Goal: Use online tool/utility: Utilize a website feature to perform a specific function

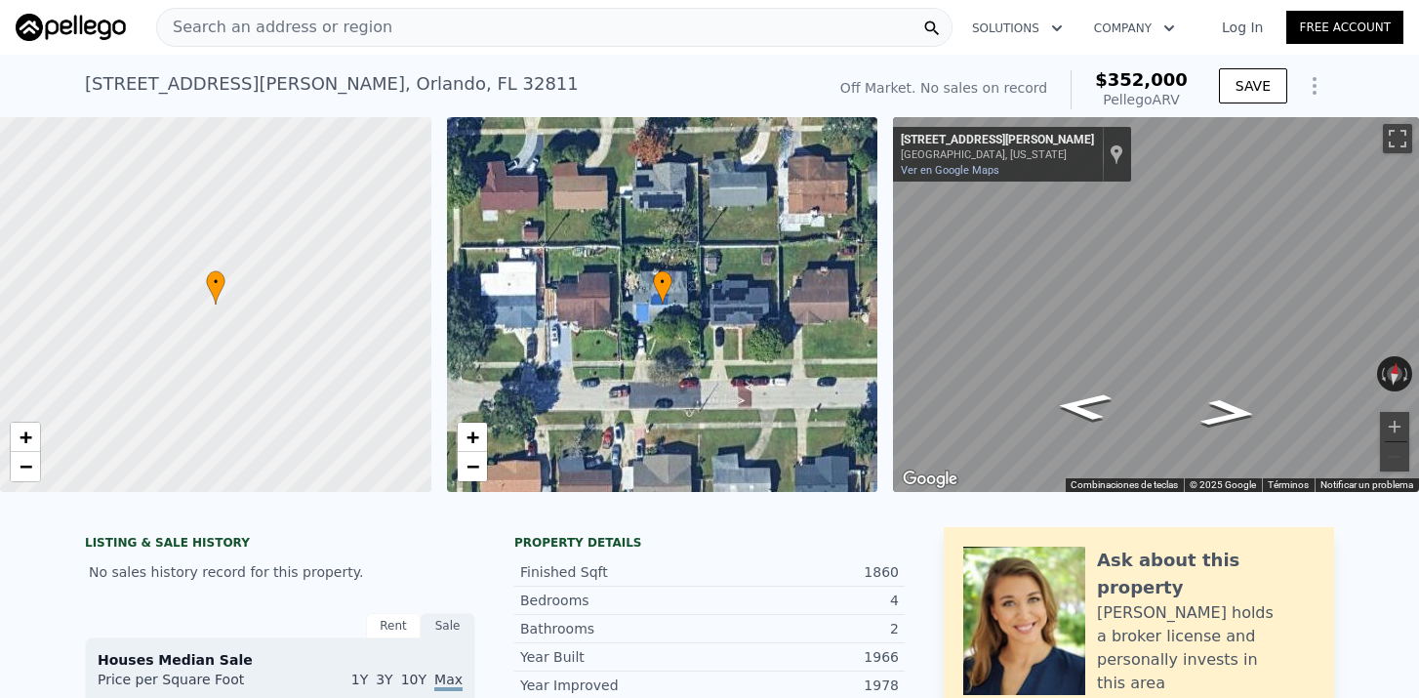
click at [339, 30] on span "Search an address or region" at bounding box center [274, 27] width 235 height 23
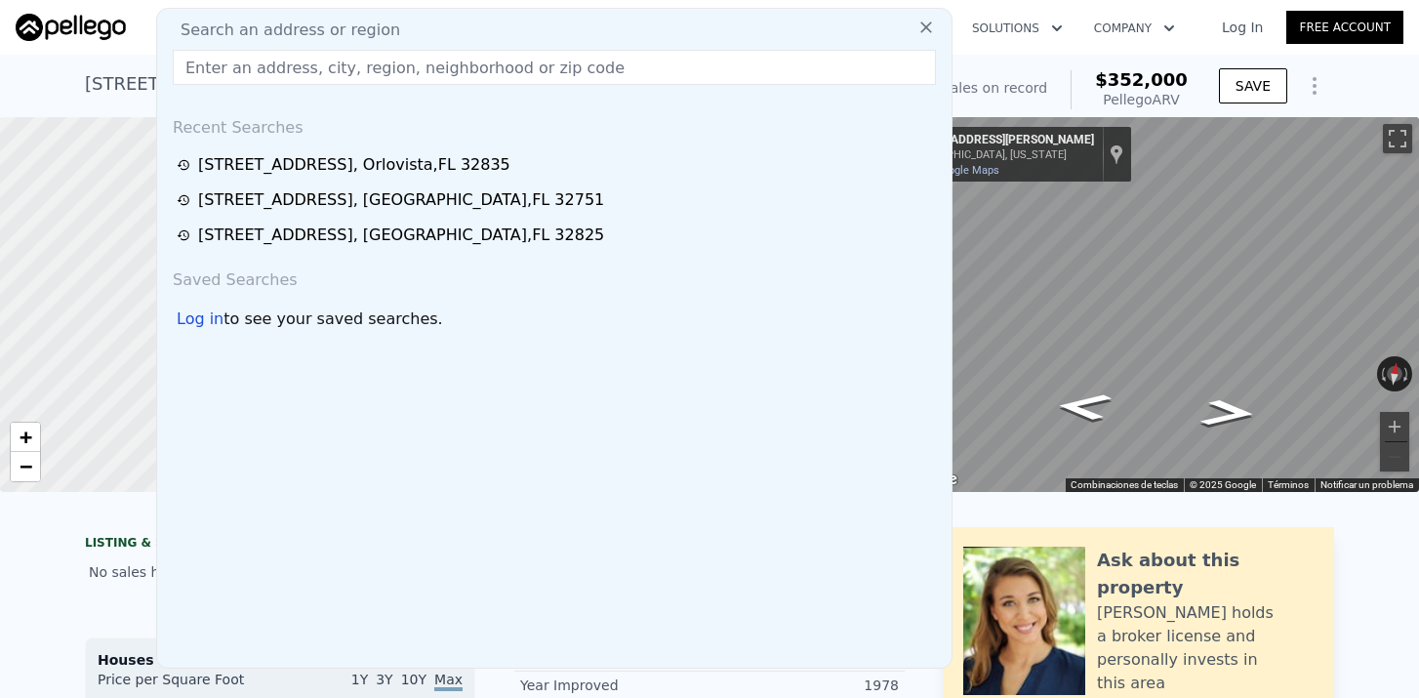
paste input "[STREET_ADDRESS][PERSON_NAME]"
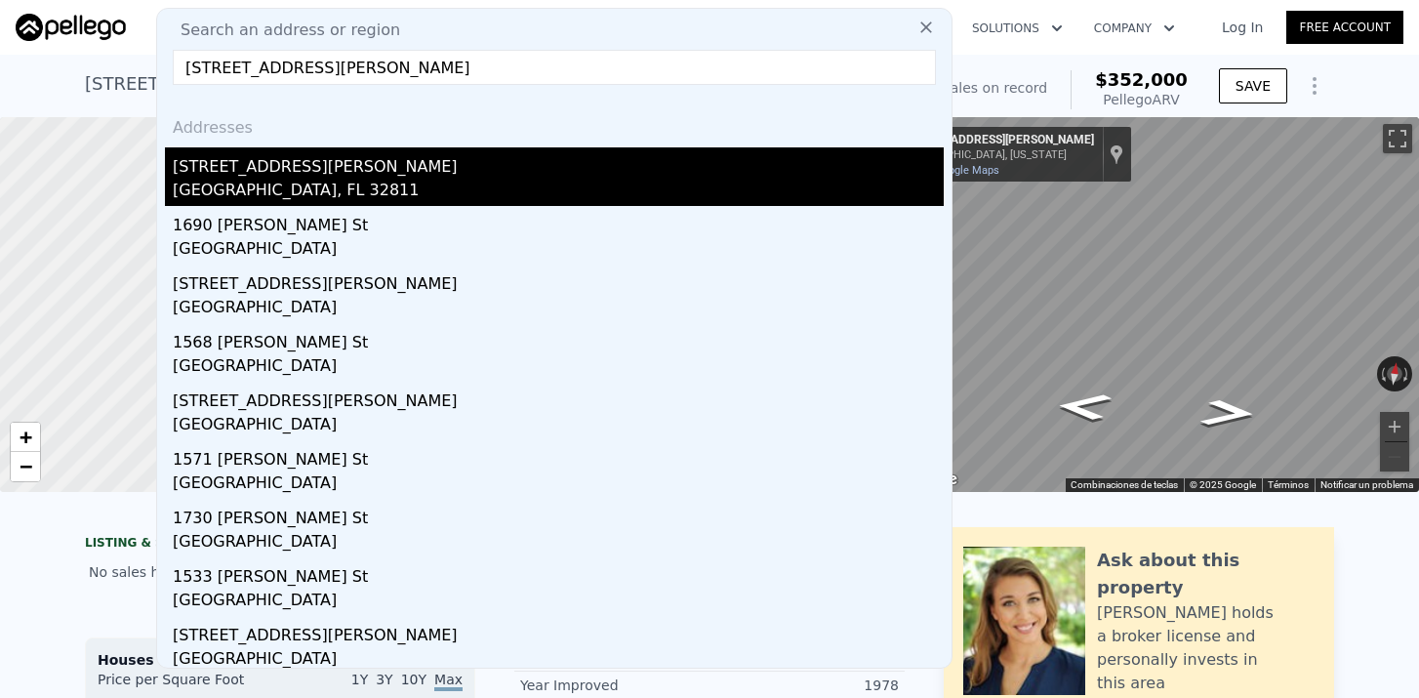
type input "[STREET_ADDRESS][PERSON_NAME]"
click at [253, 165] on div "[STREET_ADDRESS][PERSON_NAME]" at bounding box center [558, 162] width 771 height 31
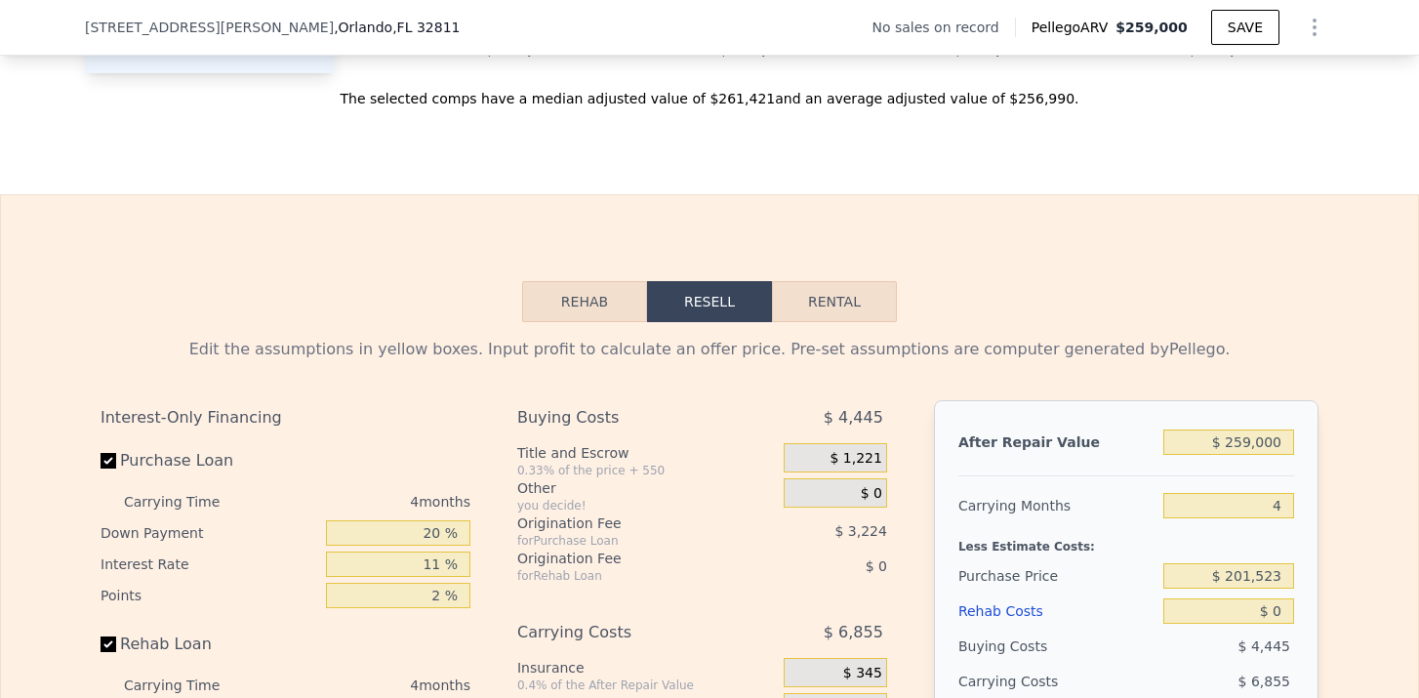
scroll to position [2704, 0]
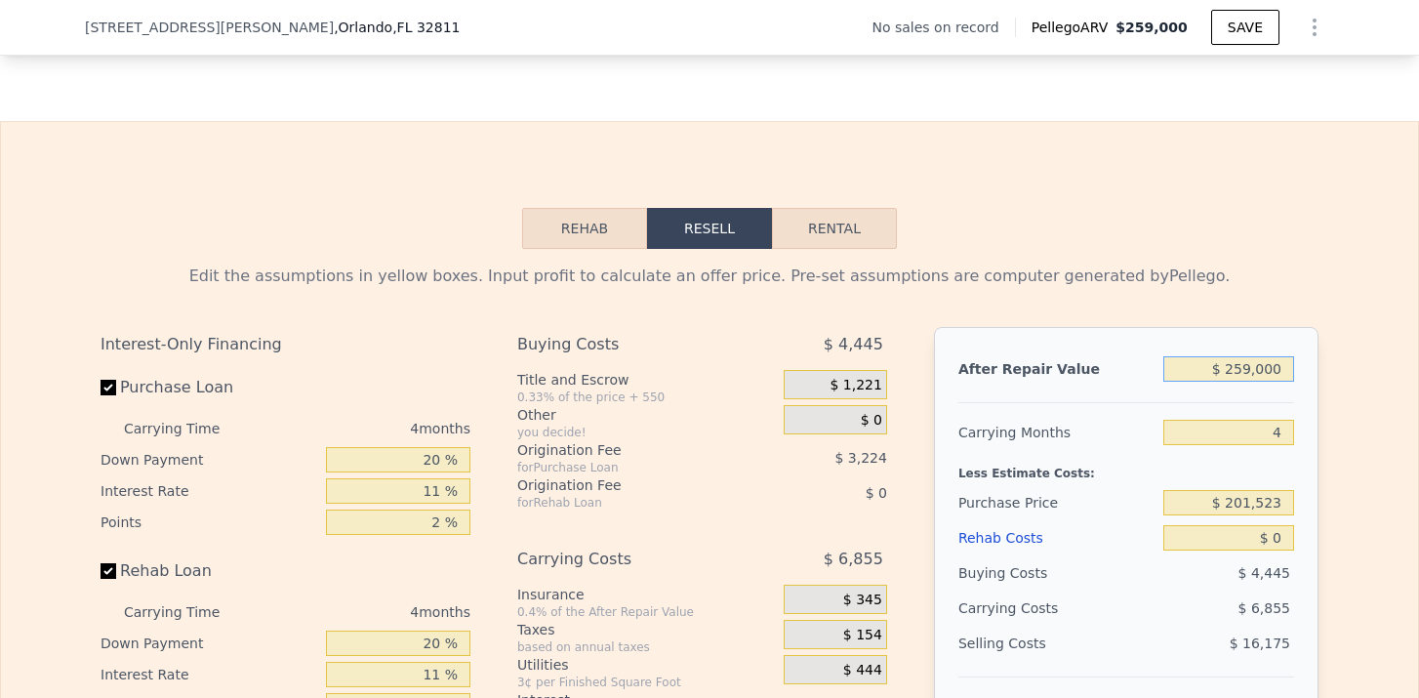
click at [1250, 372] on input "$ 259,000" at bounding box center [1228, 368] width 131 height 25
type input "$ 25,000"
type input "-$ 189,569"
type input "$ 250,000"
type input "$ 21,556"
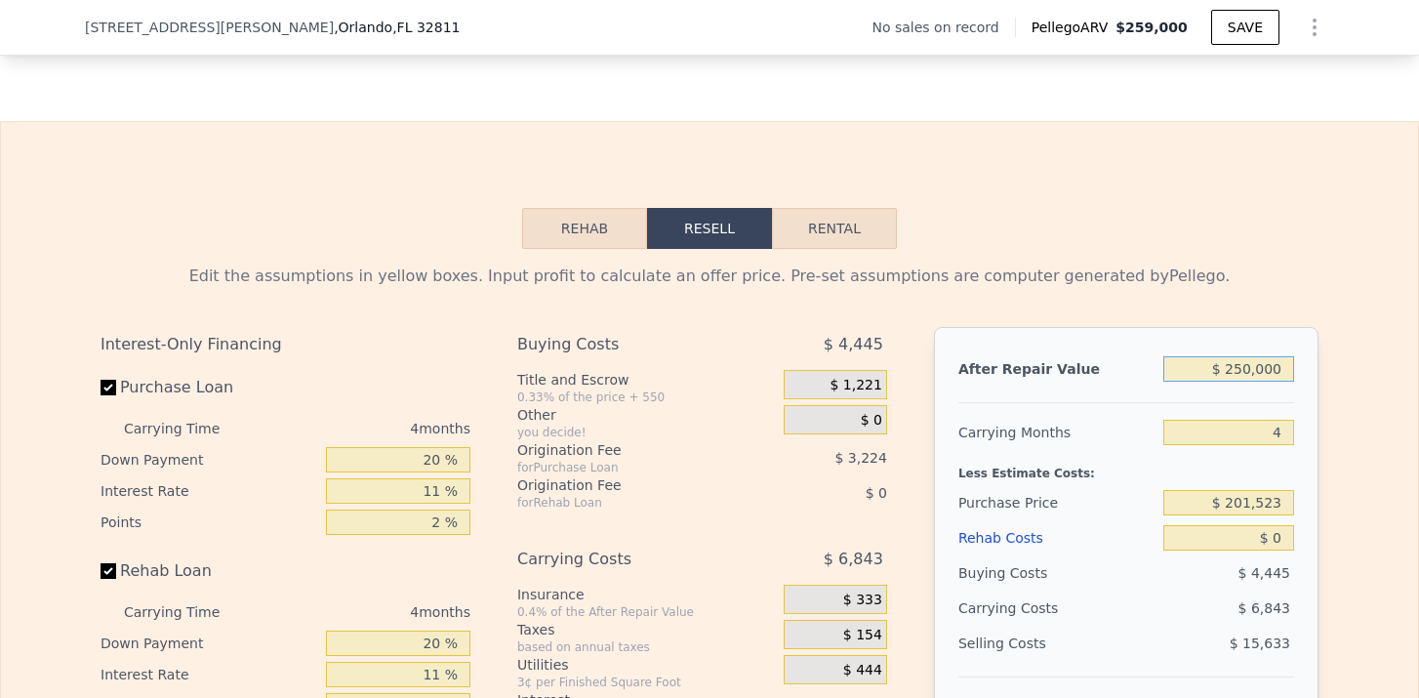
type input "$ 250,000"
click at [1286, 422] on input "4" at bounding box center [1228, 432] width 131 height 25
type input "6"
type input "$ 18,133"
type input "6"
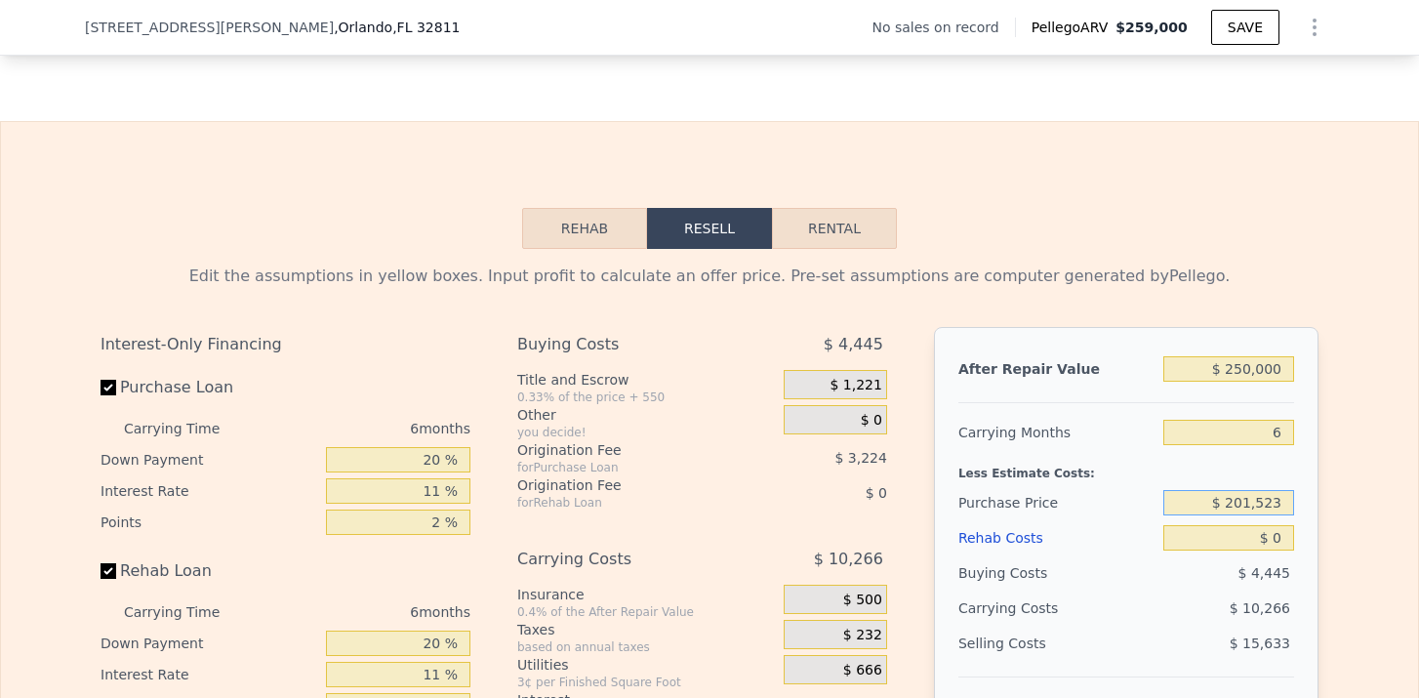
drag, startPoint x: 1233, startPoint y: 506, endPoint x: 1329, endPoint y: 505, distance: 96.6
click at [1329, 505] on div "Edit the assumptions in yellow boxes. Input profit to calculate an offer price.…" at bounding box center [709, 612] width 1249 height 726
type input "$ 170,000"
type input "$ 51,651"
click at [1290, 529] on input "$ 0" at bounding box center [1228, 537] width 131 height 25
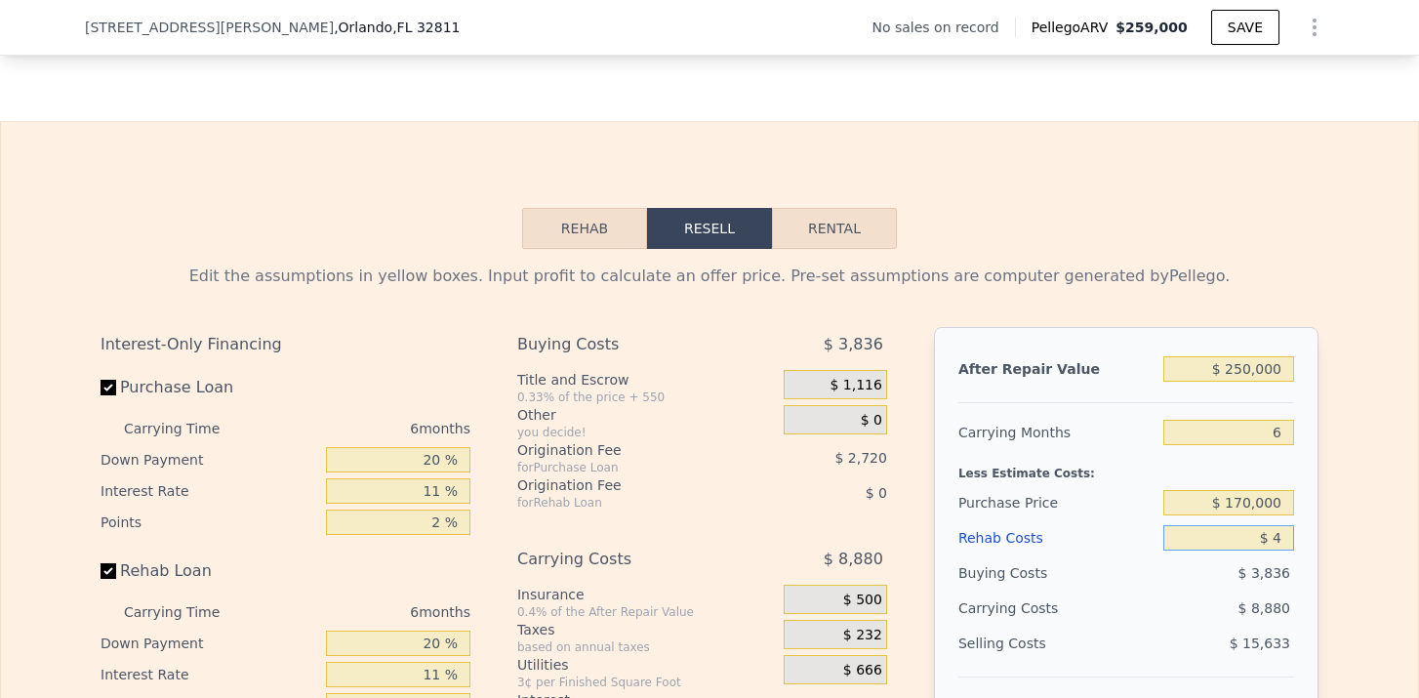
type input "$ 40"
type input "$ 51,610"
type input "$ 400"
type input "$ 51,227"
type input "$ 4,000"
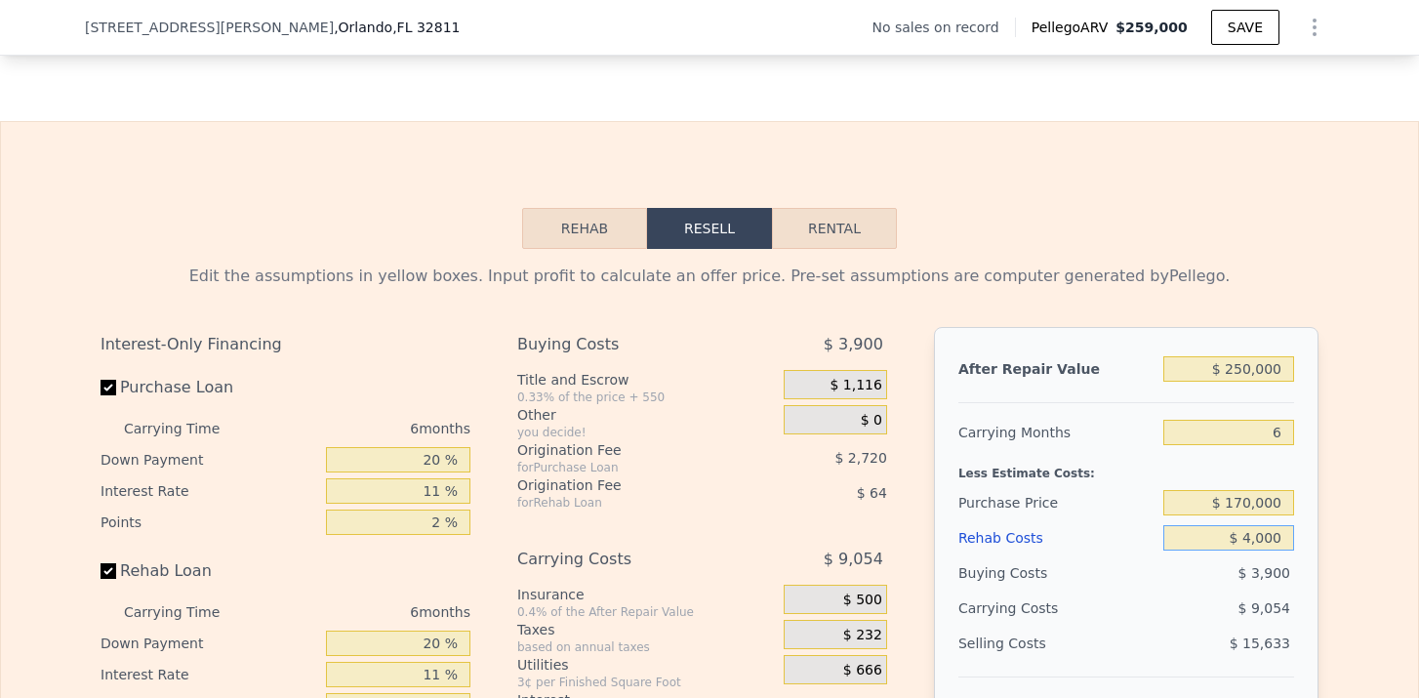
type input "$ 47,413"
type input "$ 40,000"
type input "$ 9,253"
click at [1316, 567] on div "After Repair Value $ 250,000 Carrying Months 6 Less Estimate Costs: Purchase Pr…" at bounding box center [1126, 598] width 385 height 543
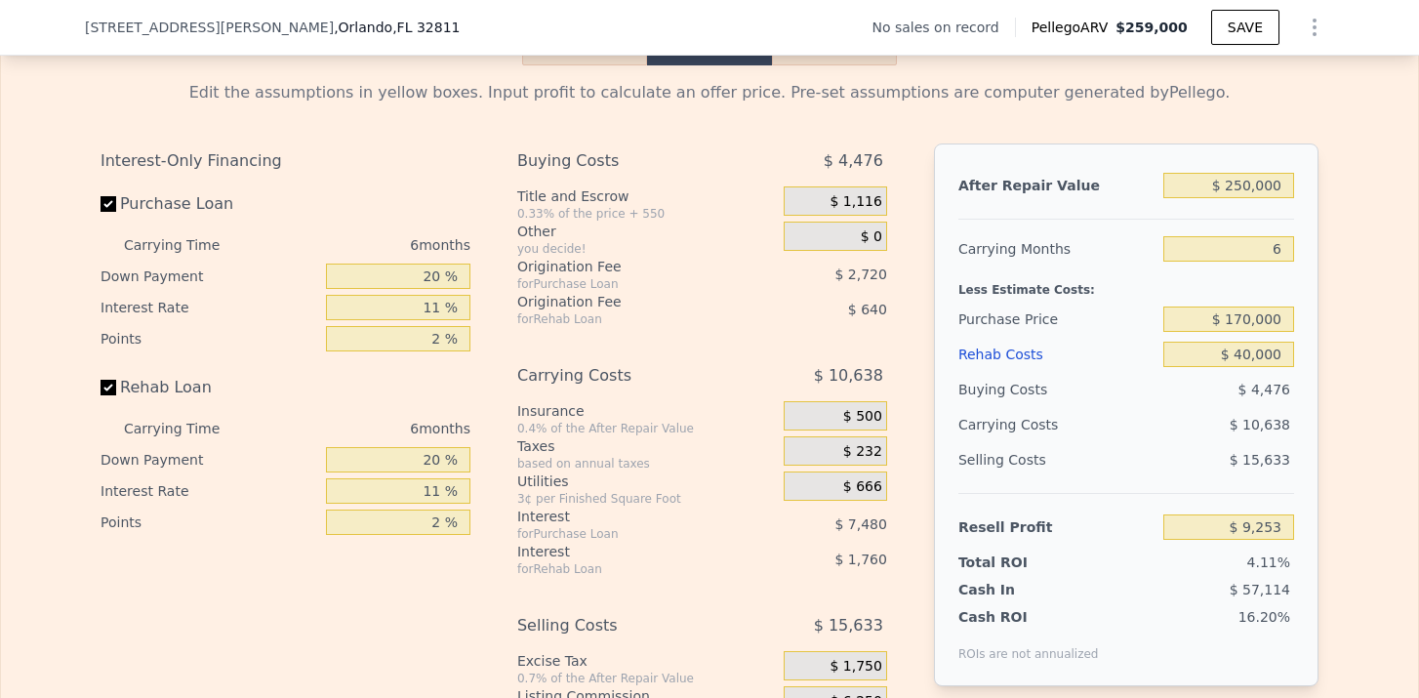
scroll to position [2888, 0]
click at [1244, 326] on input "$ 170,000" at bounding box center [1228, 317] width 131 height 25
type input "$ 150,000"
click at [1318, 421] on div "After Repair Value $ 250,000 Carrying Months 6 Less Estimate Costs: Purchase Pr…" at bounding box center [1126, 413] width 385 height 543
type input "$ 30,521"
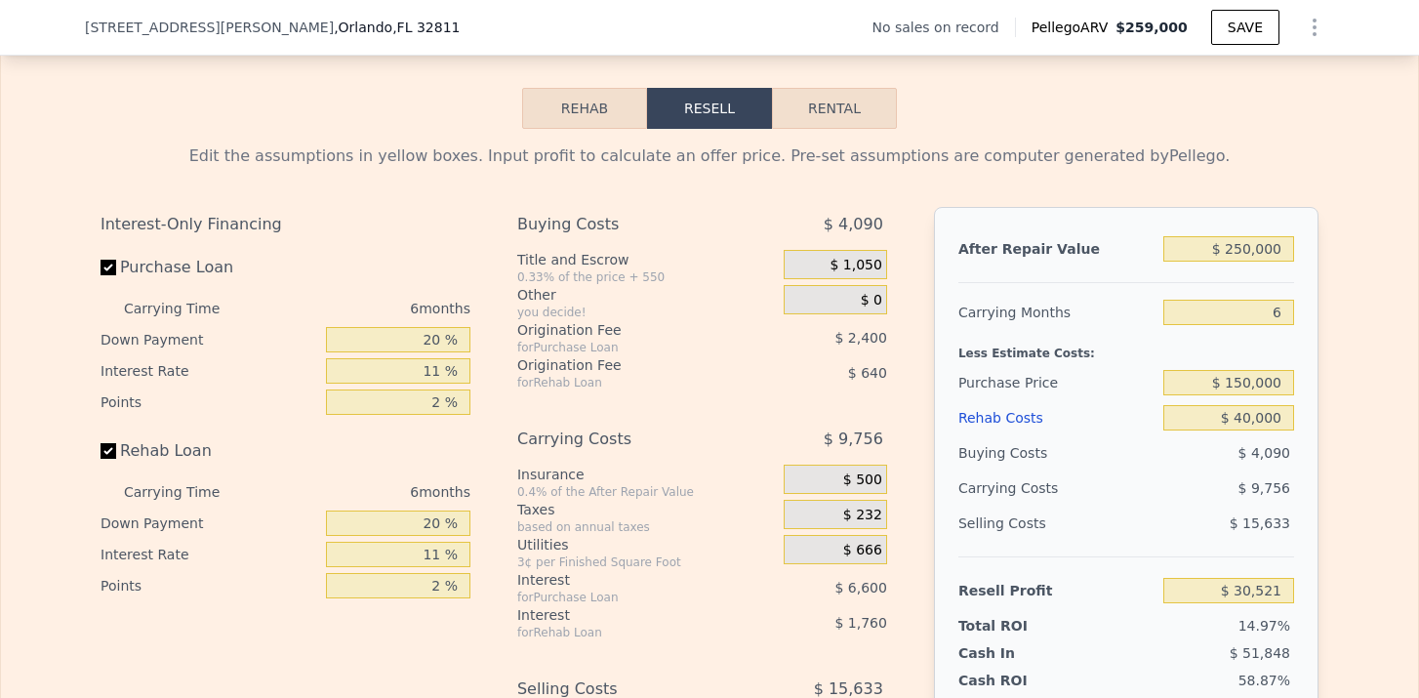
scroll to position [2816, 0]
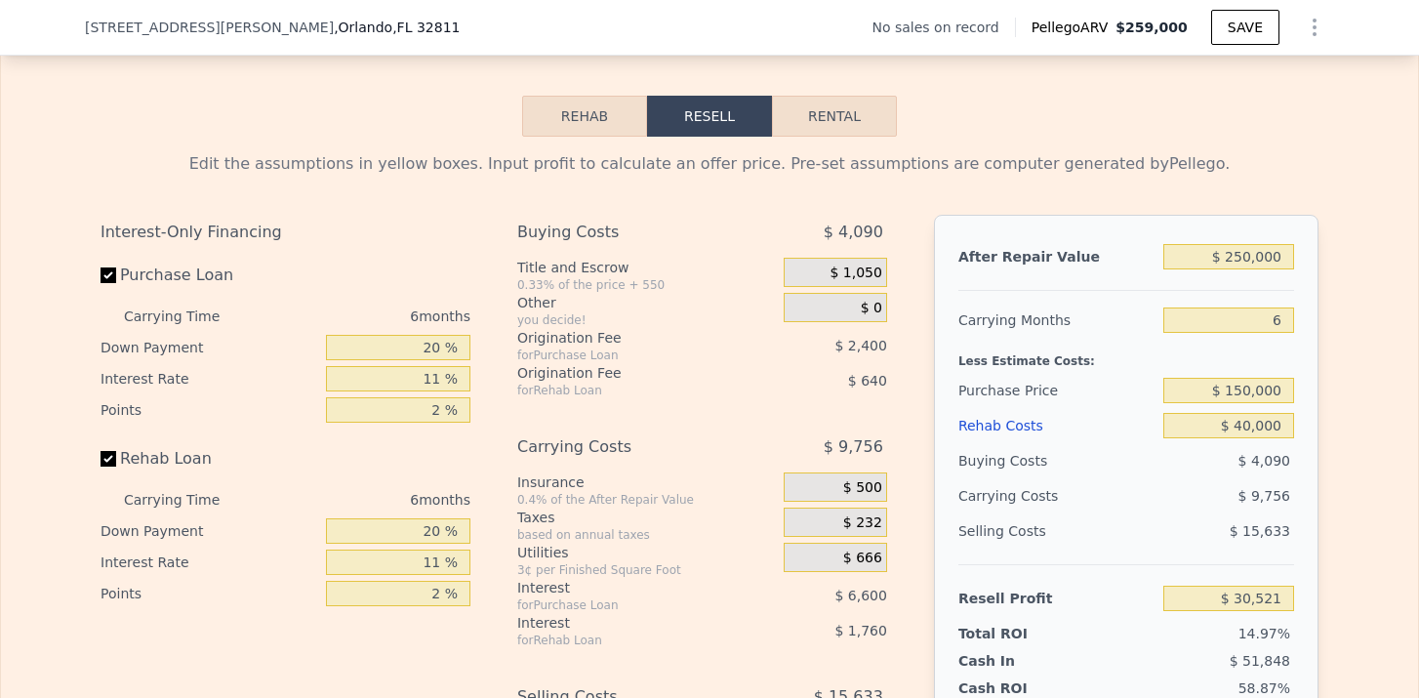
click at [838, 262] on div "$ 1,050" at bounding box center [835, 272] width 103 height 29
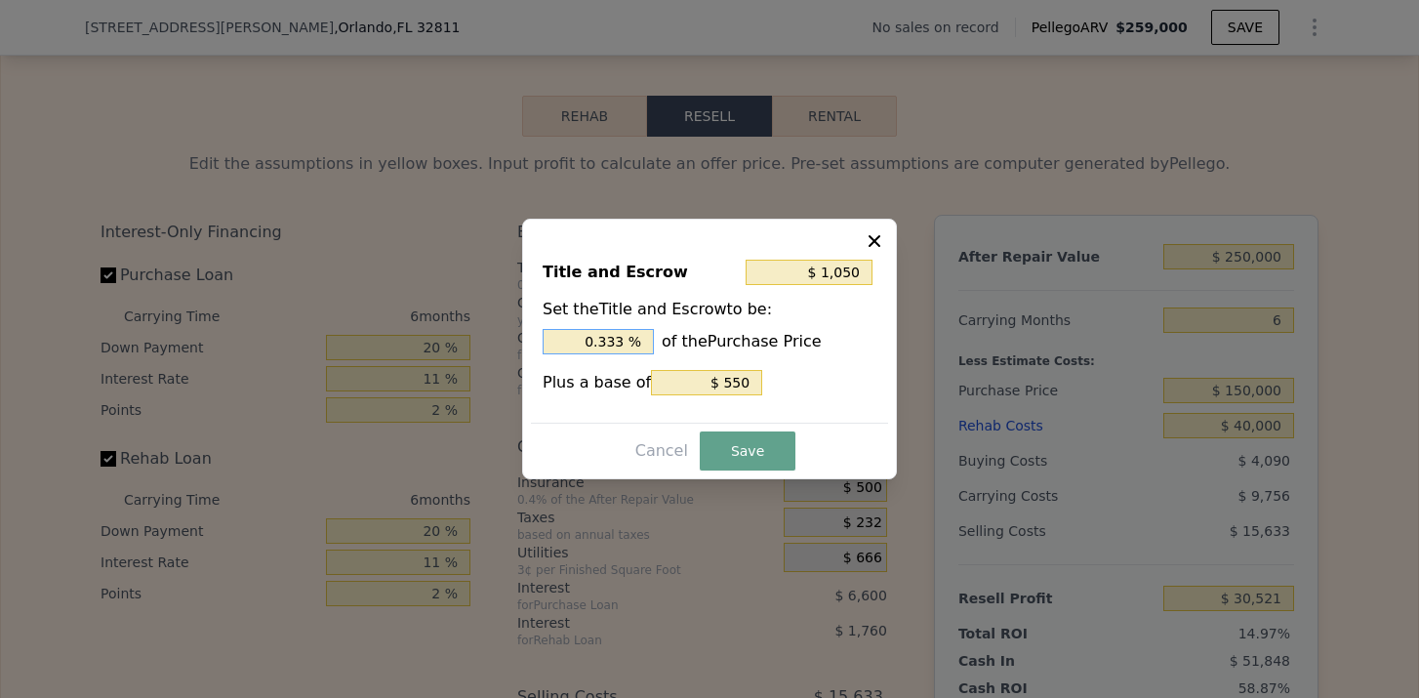
drag, startPoint x: 627, startPoint y: 336, endPoint x: 542, endPoint y: 336, distance: 84.9
click at [542, 336] on div "Title and Escrow $ 1,050 Set the Title and Escrow to be: 0.333 % of the Purchas…" at bounding box center [709, 333] width 357 height 180
type input "$ 2,050"
type input "1. %"
type input "$ 2,350"
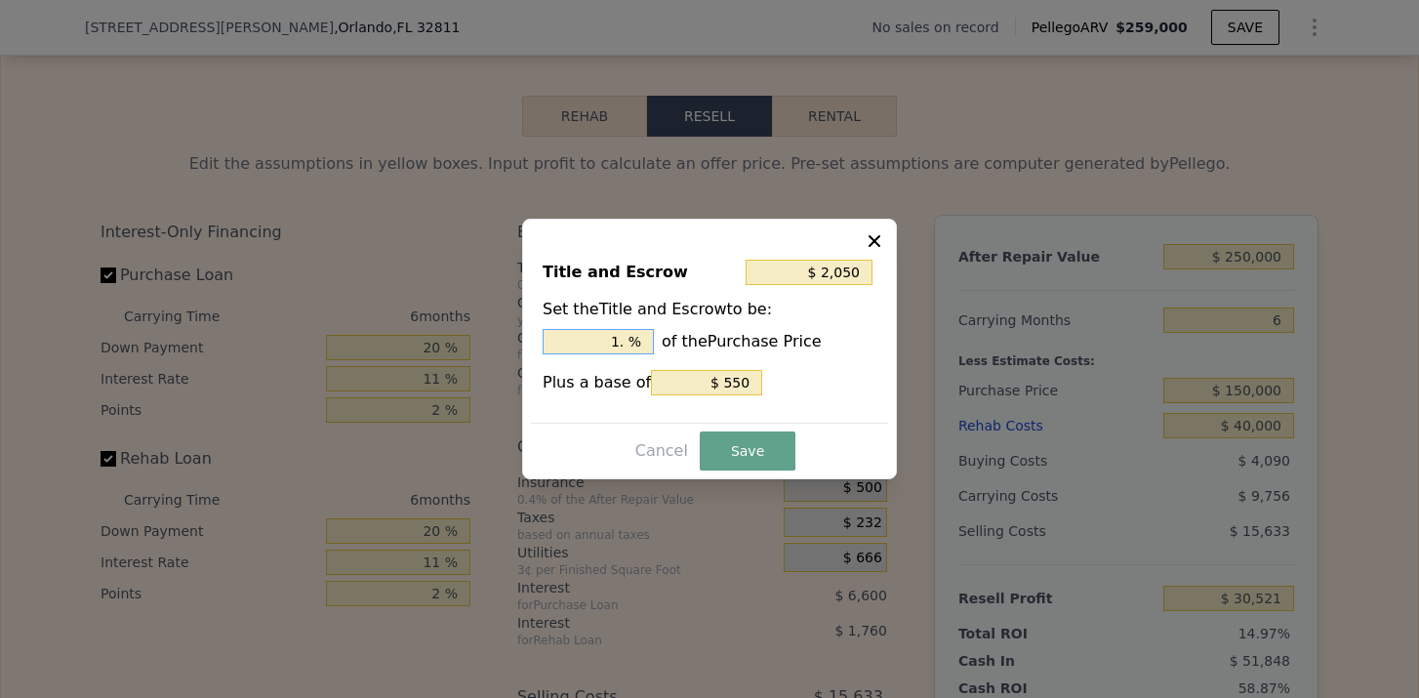
type input "1.2 %"
type input "$ 2,425"
type input "1.25 %"
click at [731, 380] on input "$ 550" at bounding box center [706, 382] width 111 height 25
type input "$ 1,925"
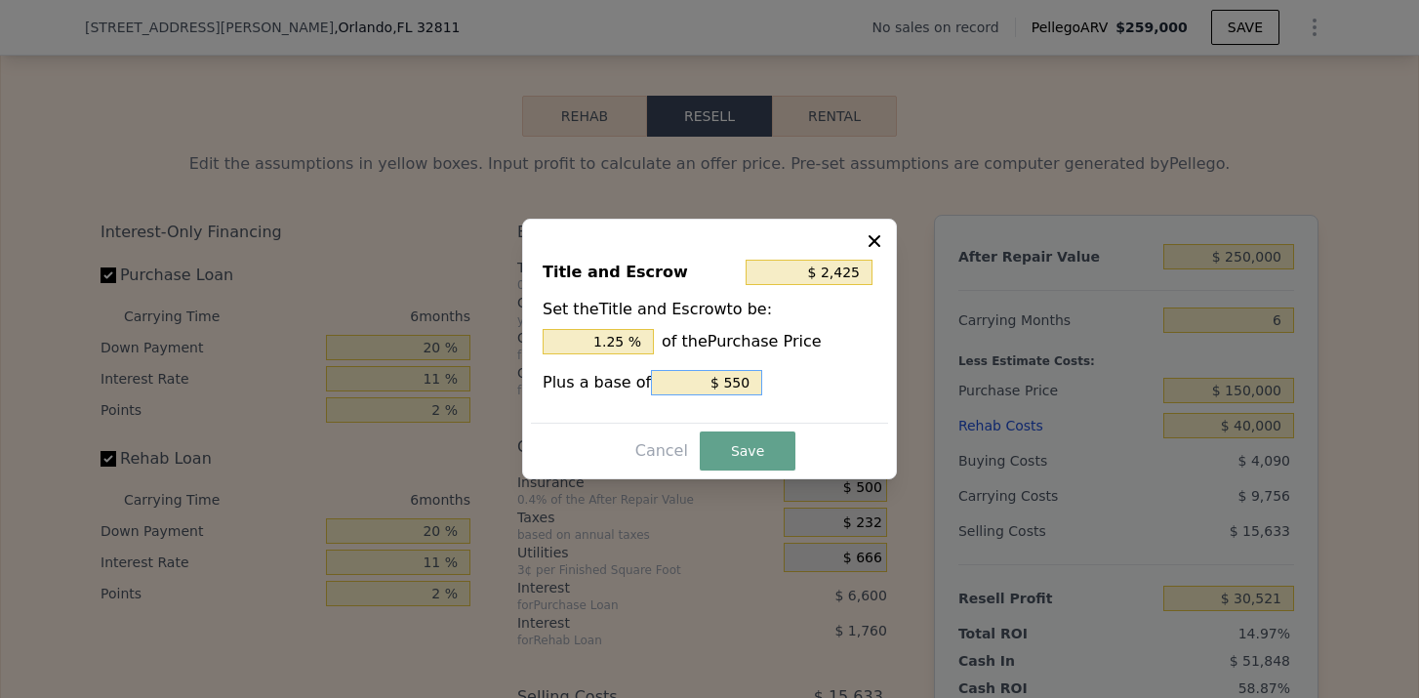
type input "$ 50"
type input "$ 1,875"
type input "$ 0"
click at [747, 481] on div at bounding box center [709, 349] width 1419 height 698
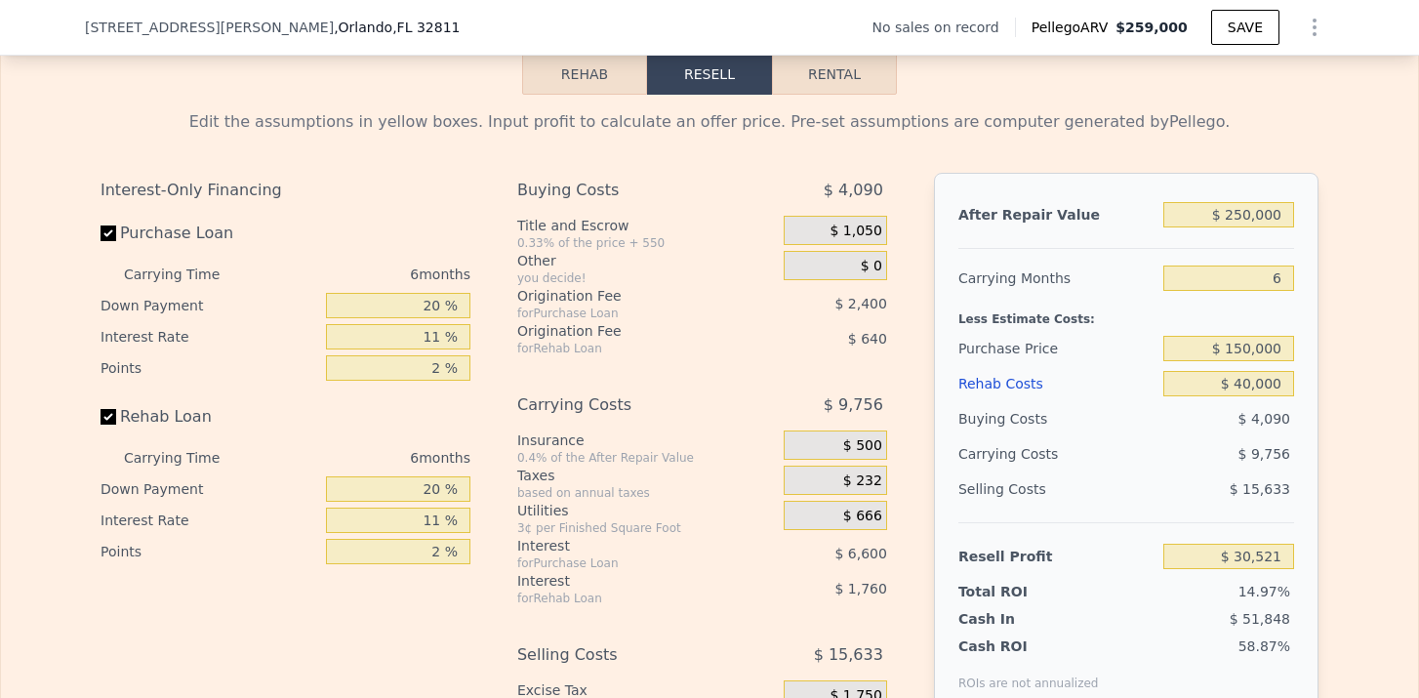
scroll to position [2867, 0]
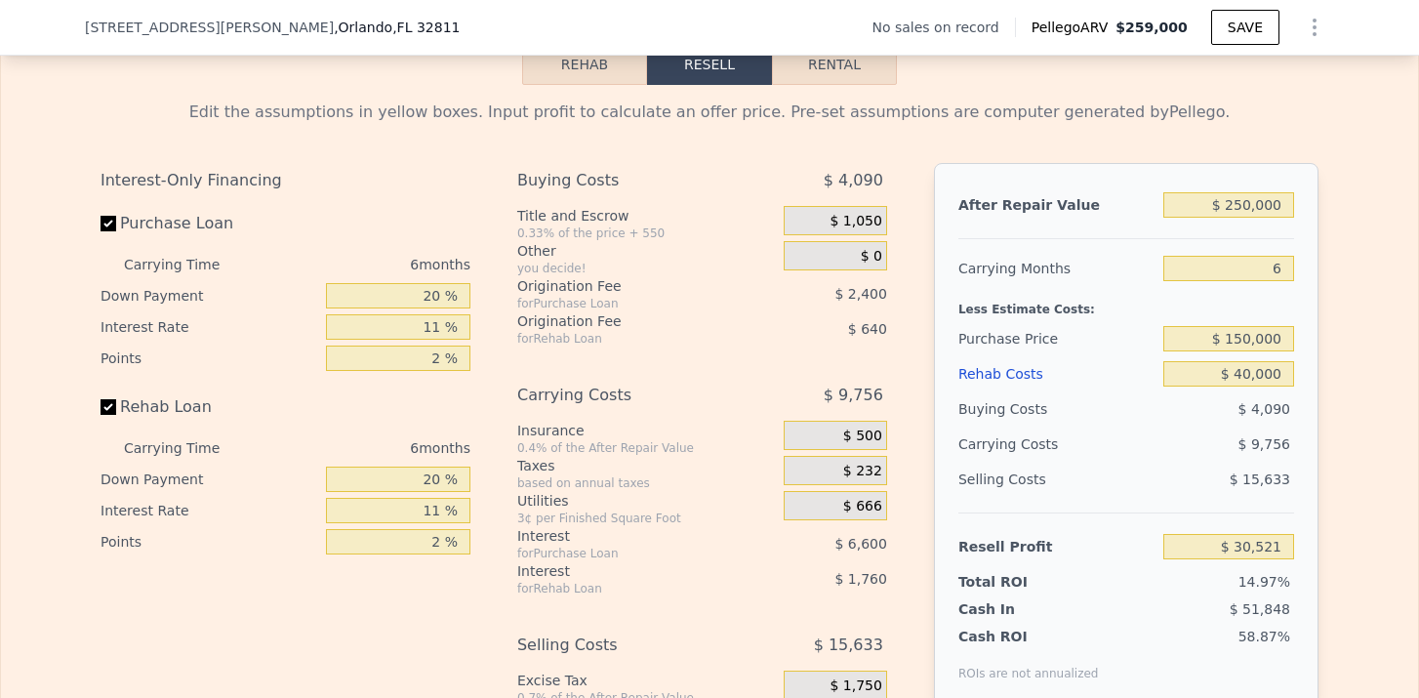
click at [857, 239] on div "$ 1,050" at bounding box center [835, 223] width 103 height 35
click at [860, 226] on span "$ 1,050" at bounding box center [856, 222] width 52 height 18
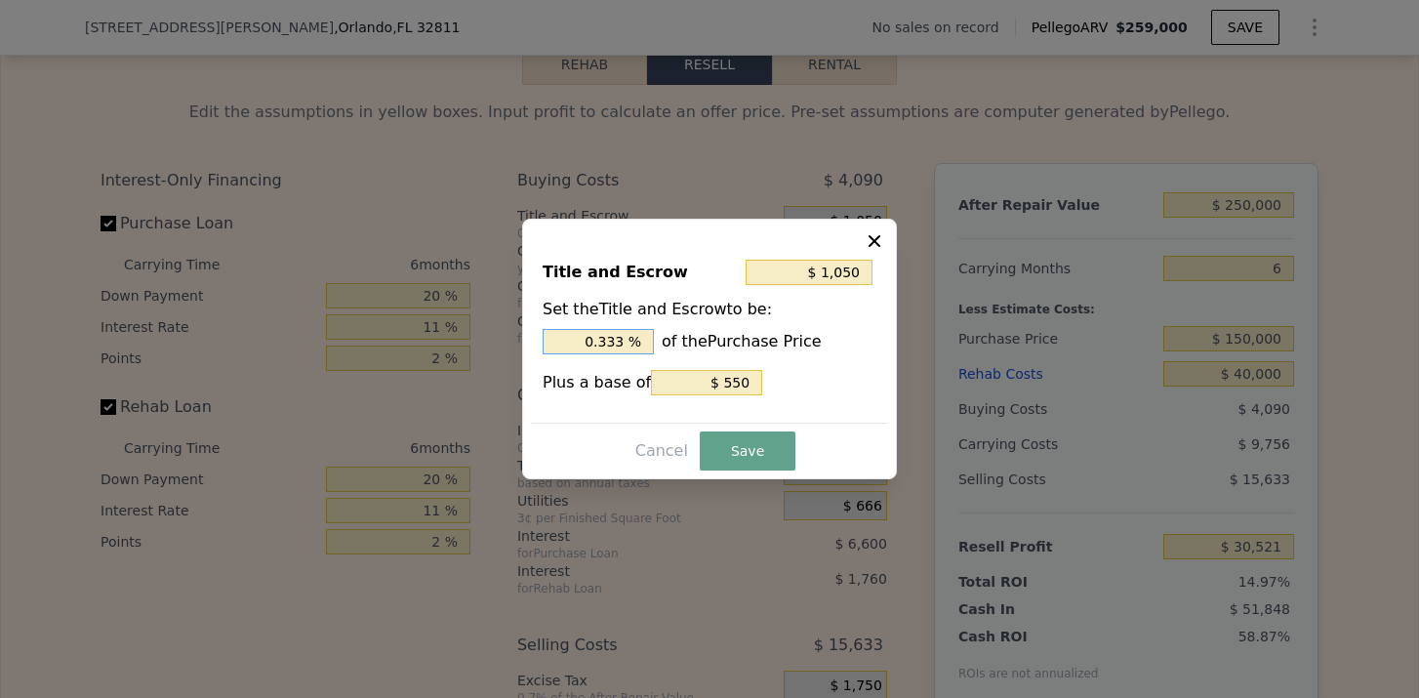
drag, startPoint x: 621, startPoint y: 342, endPoint x: 567, endPoint y: 342, distance: 53.7
click at [568, 342] on input "0.333 %" at bounding box center [598, 341] width 111 height 25
type input "$ 5,050"
type input "3 %"
type input "$ 2,050"
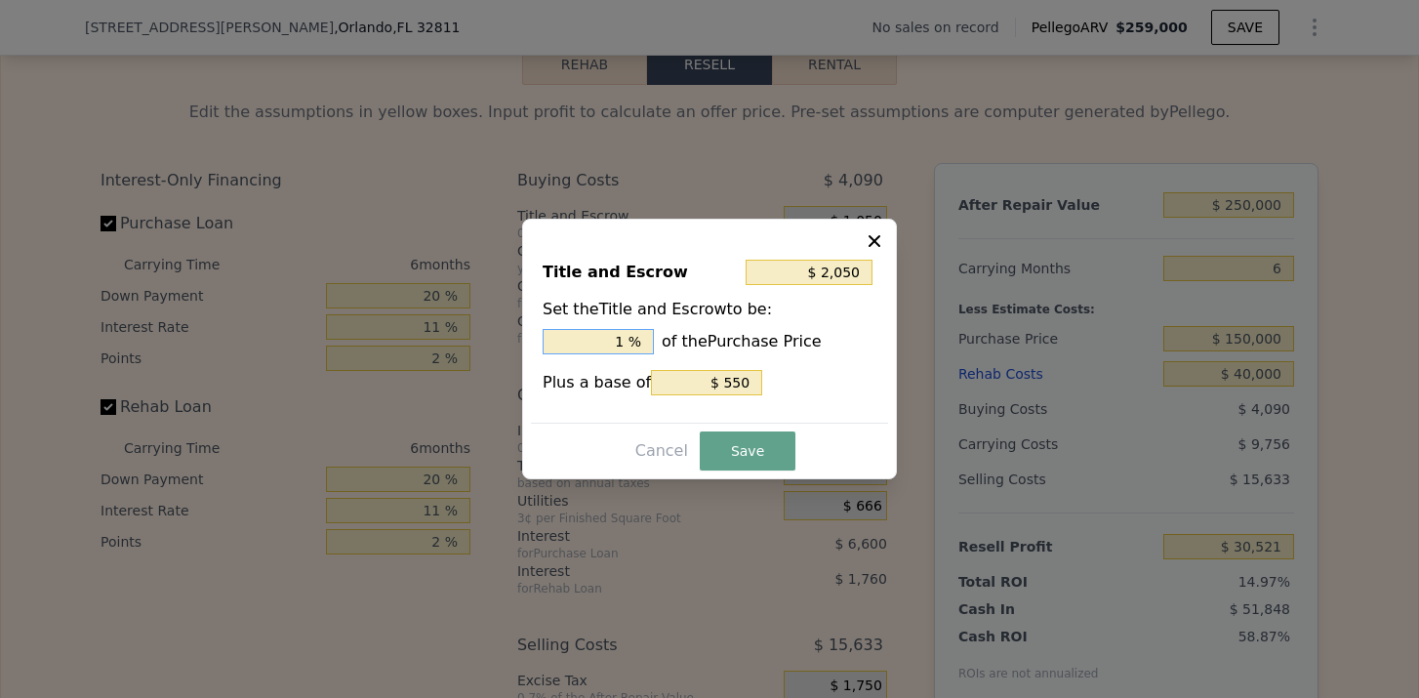
type input "1. %"
type input "$ 2,350"
type input "1.2 %"
type input "$ 2,425"
type input "1.25 %"
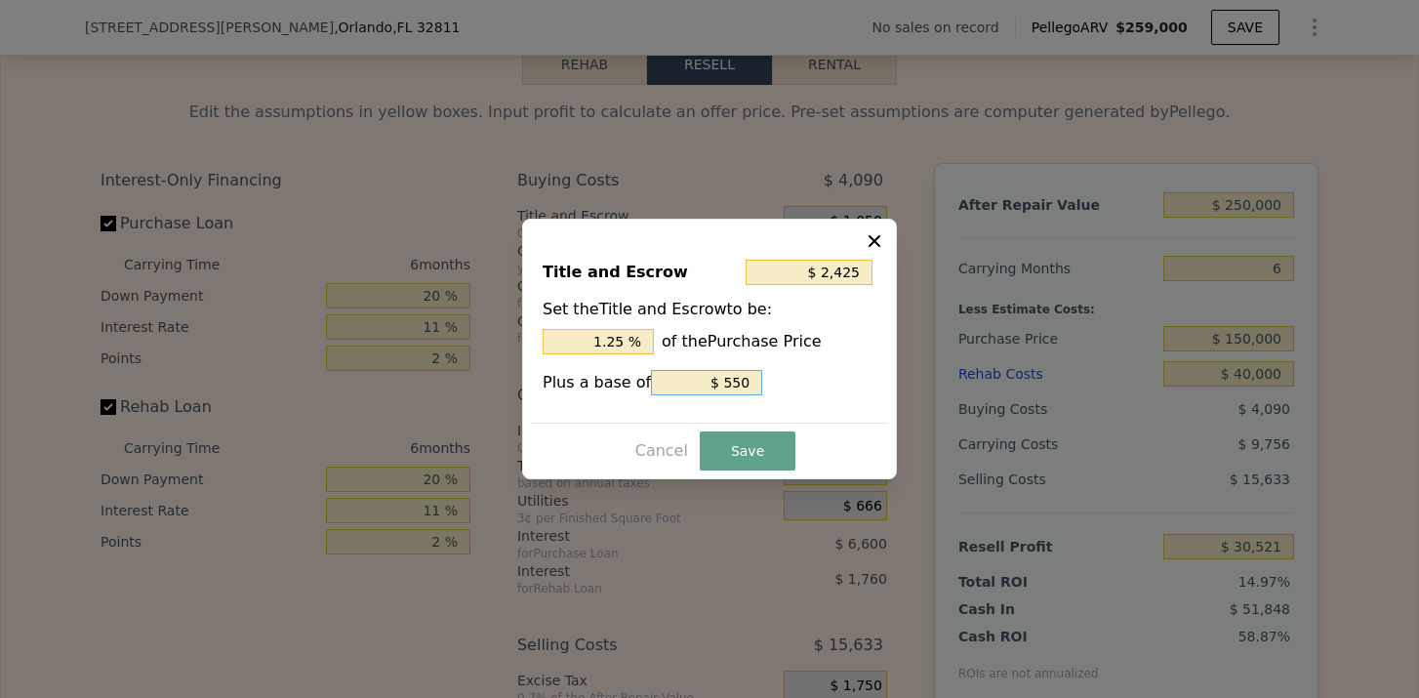
drag, startPoint x: 743, startPoint y: 383, endPoint x: 719, endPoint y: 383, distance: 23.4
click at [719, 383] on input "$ 550" at bounding box center [706, 382] width 111 height 25
type input "$ 1,875"
type input "$ 0"
click at [736, 446] on button "Save" at bounding box center [748, 450] width 96 height 39
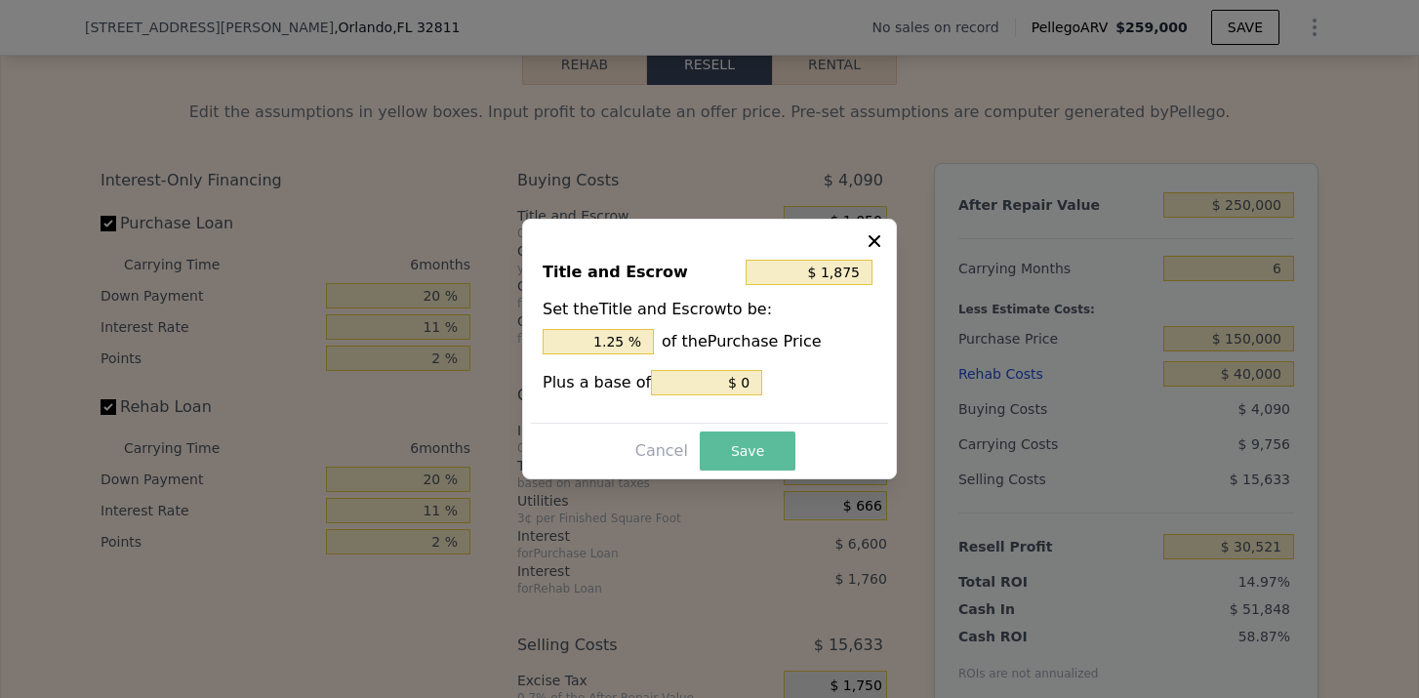
type input "$ 29,696"
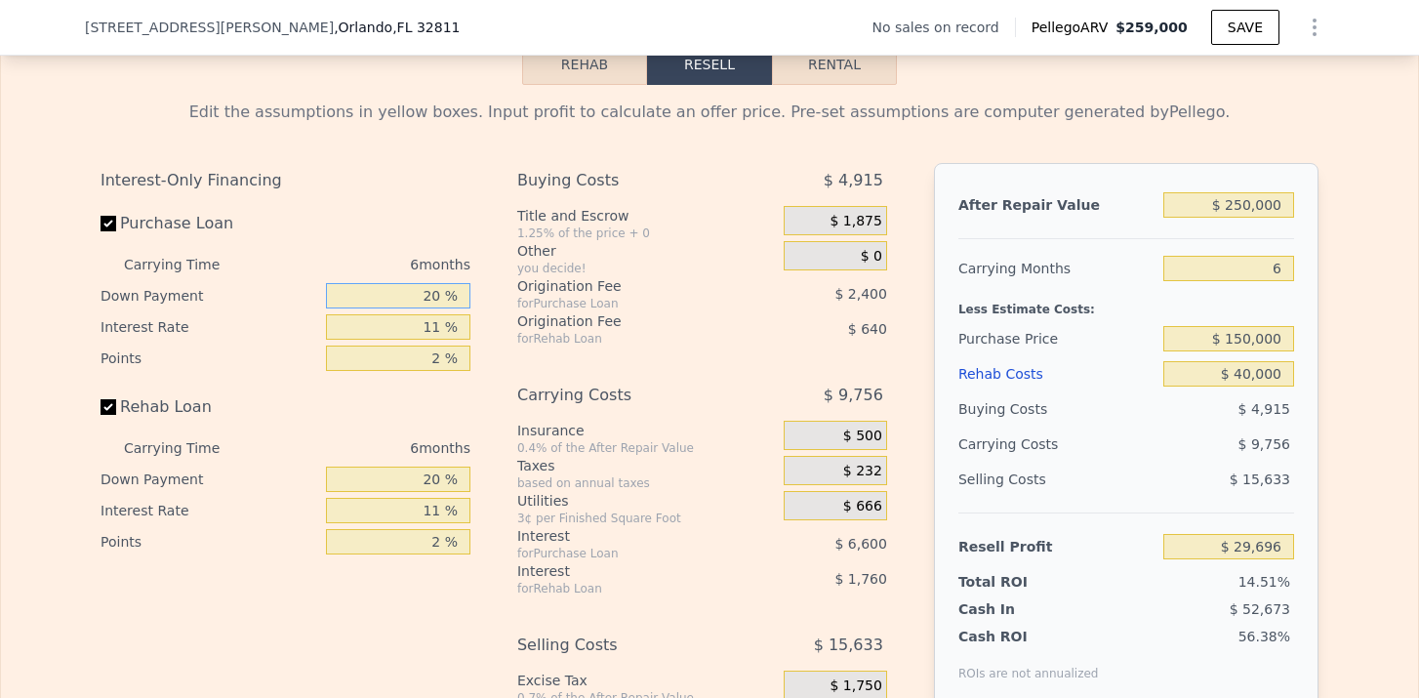
drag, startPoint x: 441, startPoint y: 299, endPoint x: 419, endPoint y: 298, distance: 22.5
click at [419, 298] on input "20 %" at bounding box center [398, 295] width 144 height 25
type input "1 %"
type input "$ 27,560"
type input "15 %"
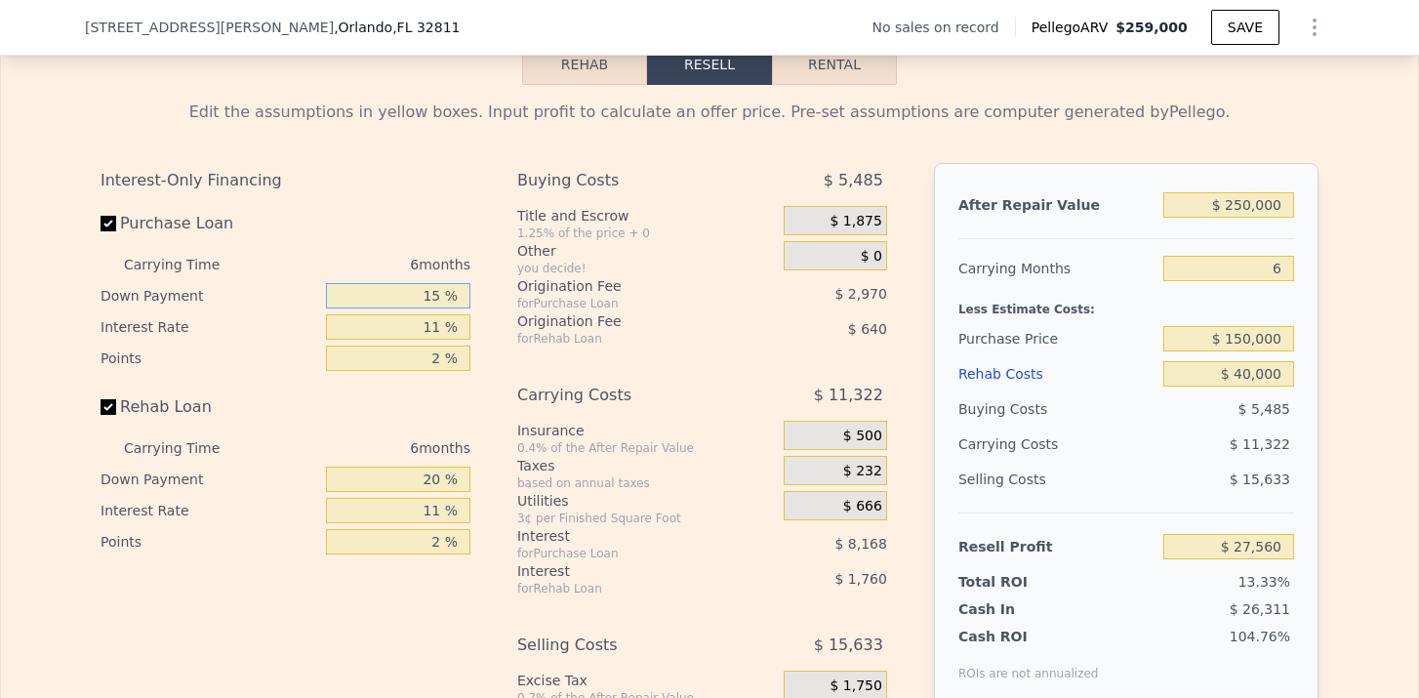
type input "$ 29,132"
type input "15 %"
drag, startPoint x: 446, startPoint y: 478, endPoint x: 420, endPoint y: 478, distance: 26.4
click at [421, 478] on input "20 %" at bounding box center [398, 479] width 144 height 25
type input "1 %"
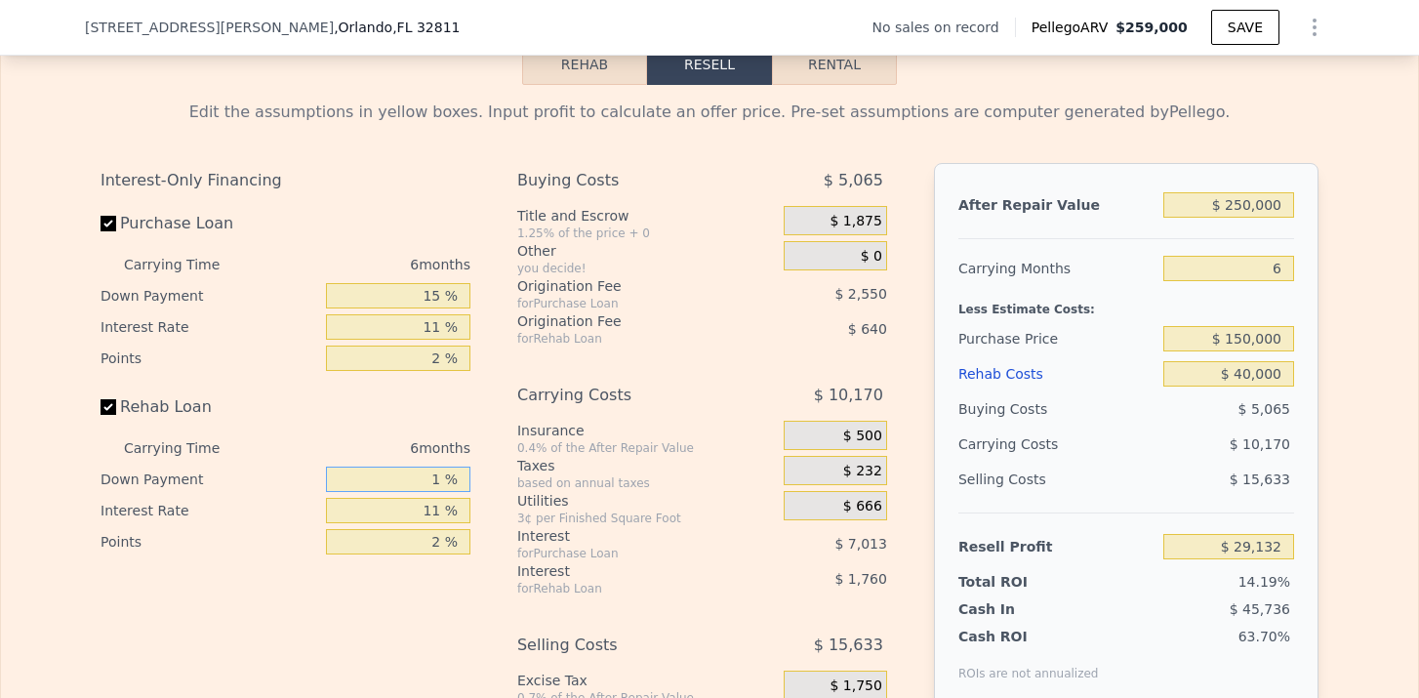
type input "$ 28,560"
type input "15 %"
type input "$ 28,978"
type input "15 %"
click at [440, 583] on div "Interest-Only Financing Purchase Loan Carrying Time 6 months Down Payment 15 % …" at bounding box center [294, 487] width 386 height 648
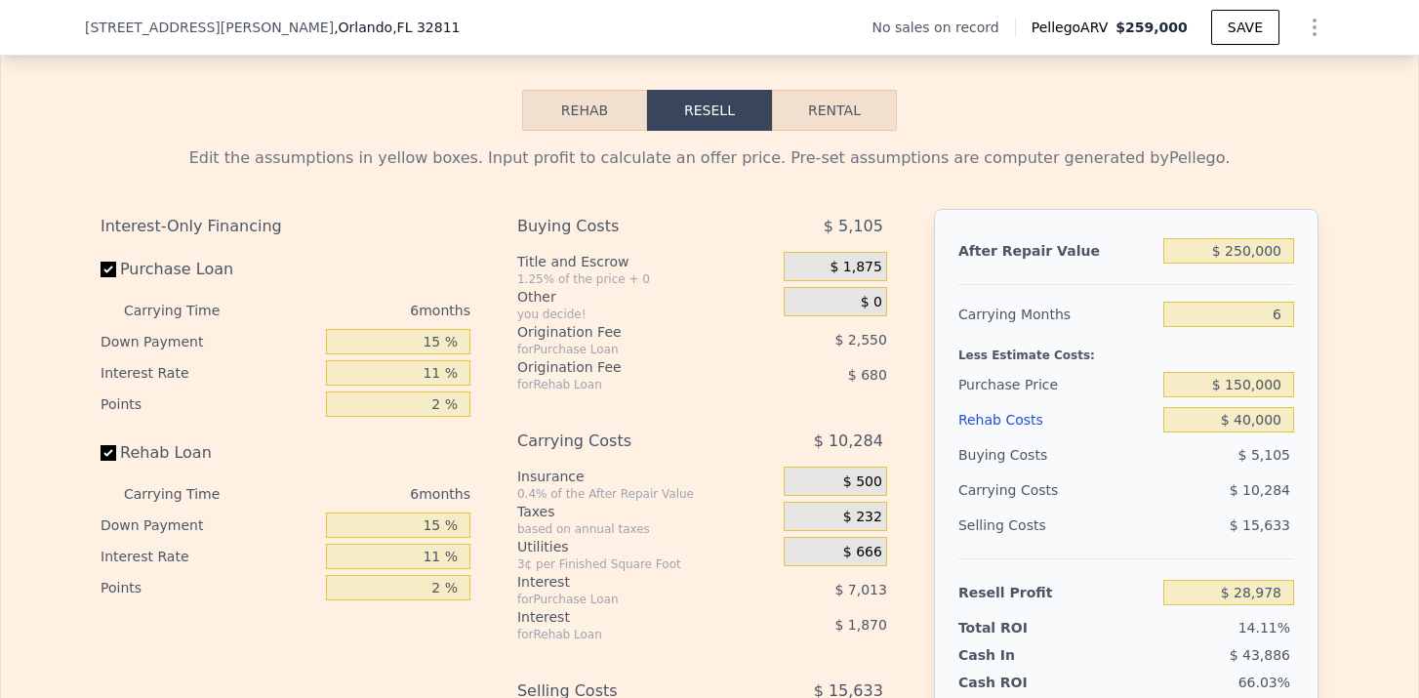
scroll to position [2841, 0]
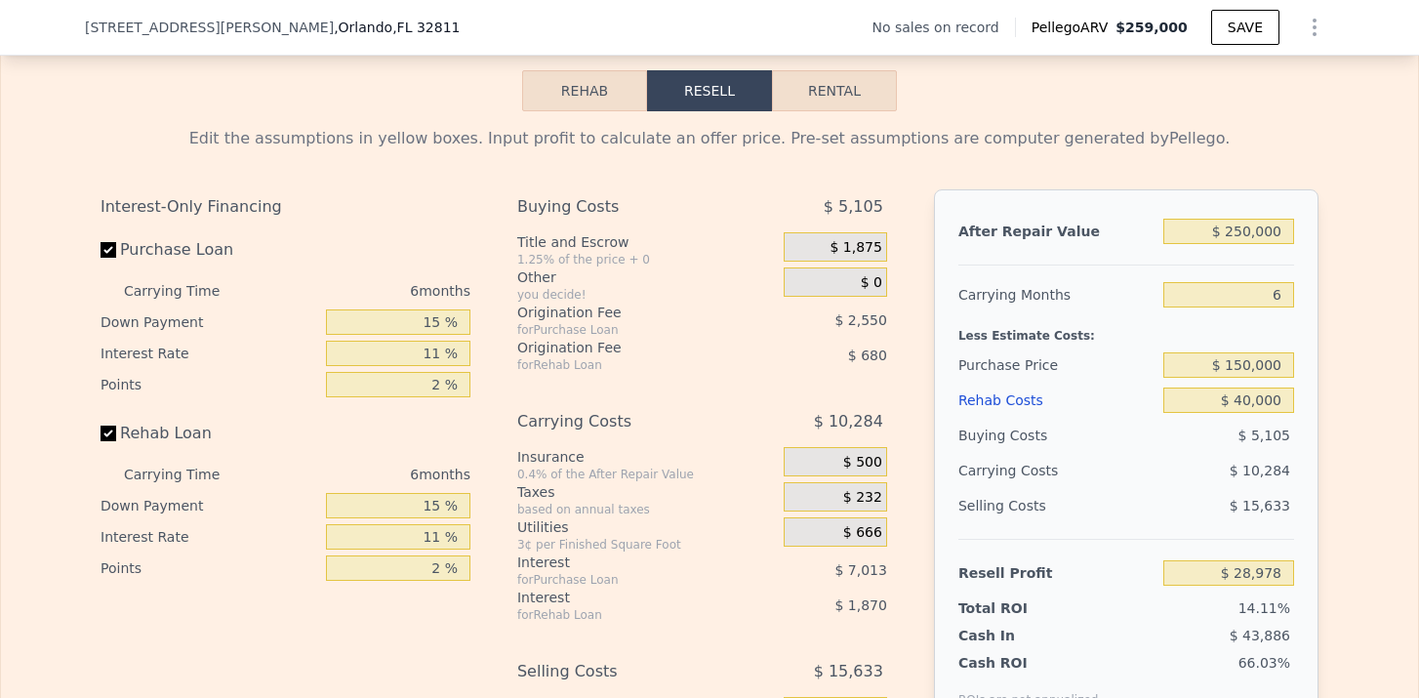
click at [864, 77] on button "Rental" at bounding box center [834, 90] width 125 height 41
select select "30"
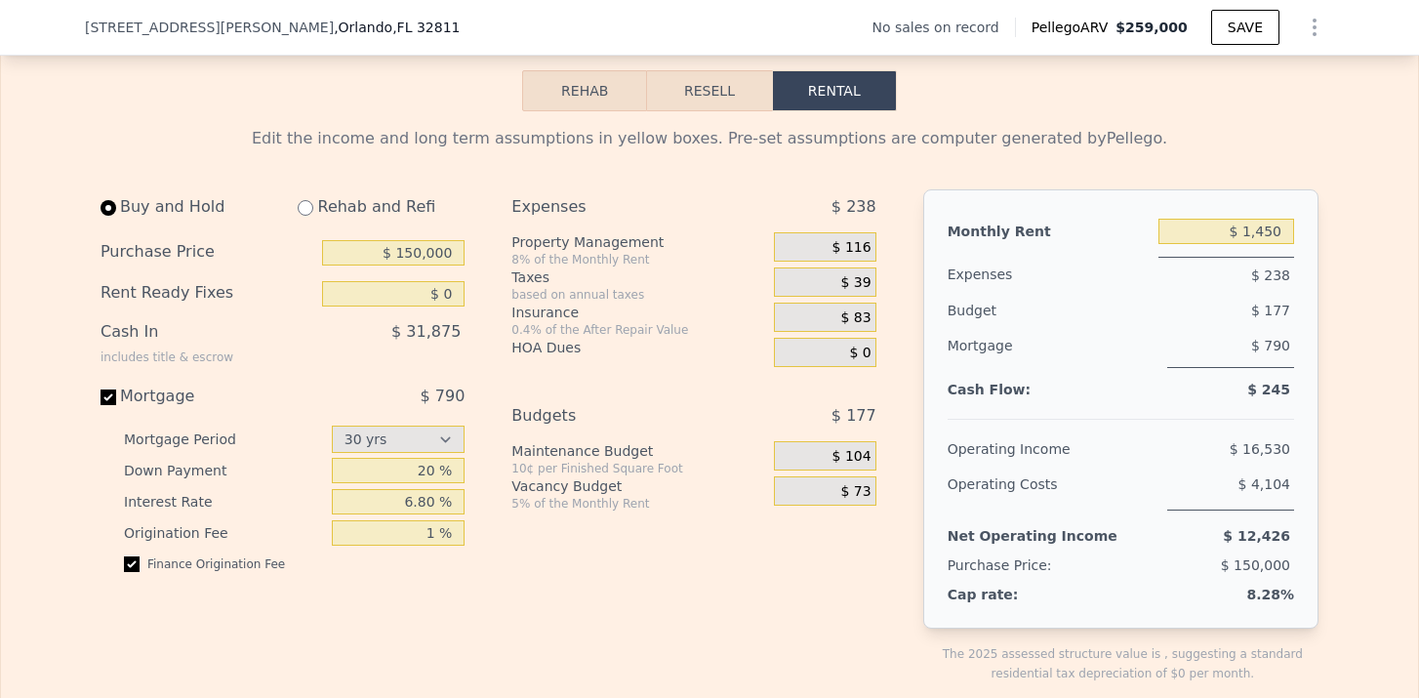
click at [308, 213] on input "radio" at bounding box center [306, 208] width 16 height 16
radio input "true"
select select "30"
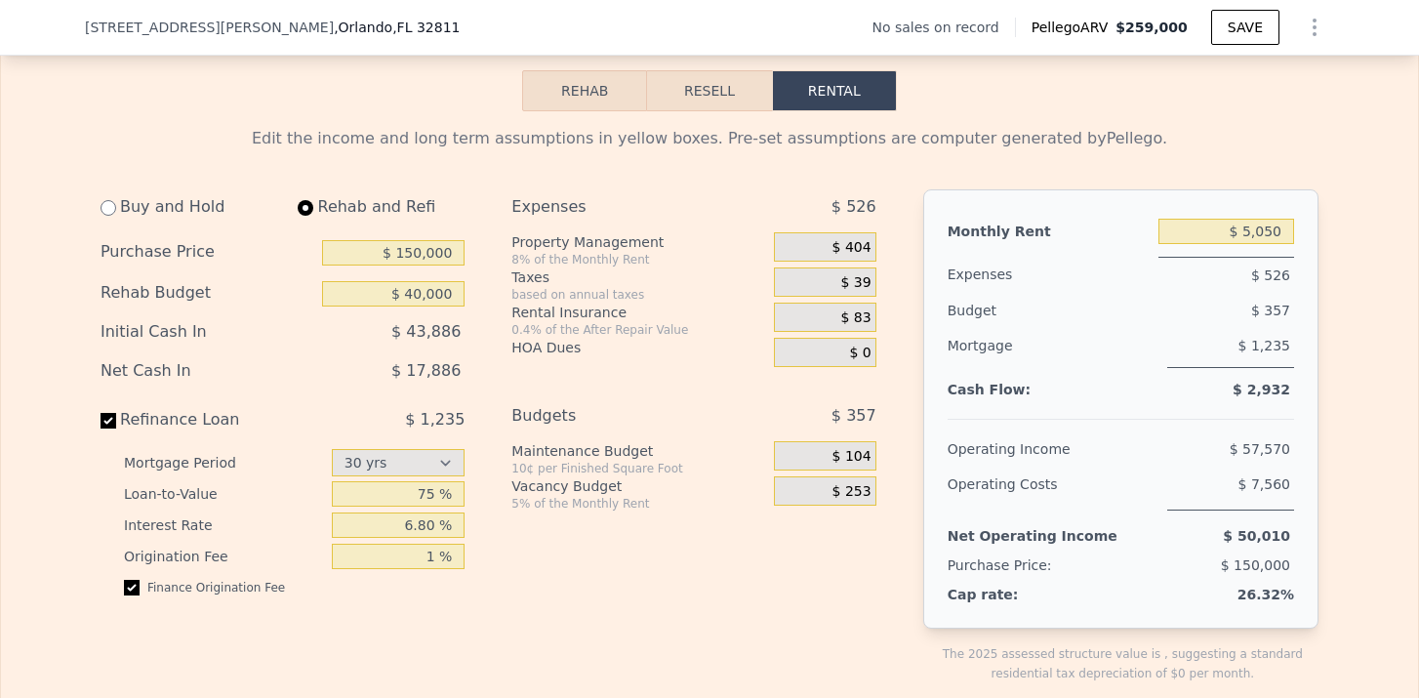
type input "$ 40,000"
drag, startPoint x: 418, startPoint y: 369, endPoint x: 482, endPoint y: 369, distance: 64.4
click at [482, 369] on div "Buy and Hold Rehab and Refi Purchase Price $ 150,000 Rehab Budget $ 40,000 Init…" at bounding box center [497, 451] width 792 height 525
click at [571, 358] on div "HOA Dues" at bounding box center [638, 352] width 255 height 29
click at [1271, 232] on input "$ 5,050" at bounding box center [1227, 231] width 136 height 25
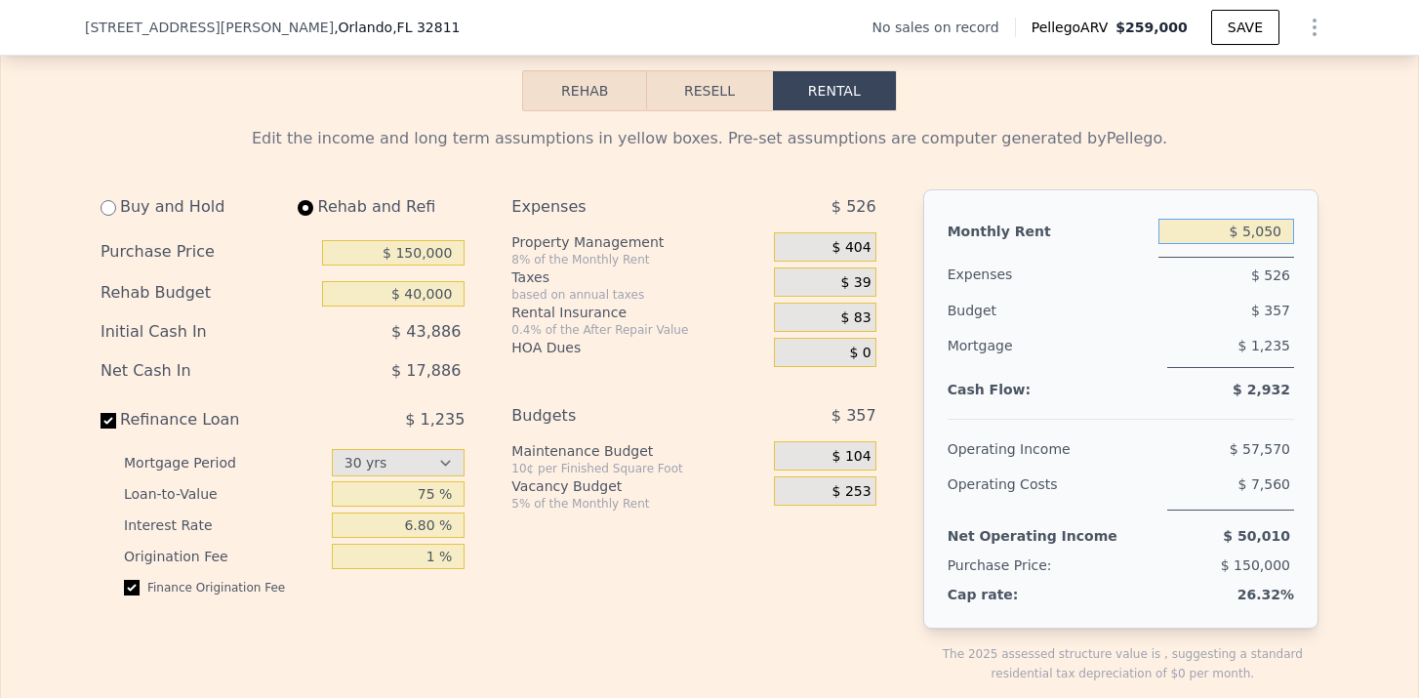
click at [1271, 232] on input "$ 5,050" at bounding box center [1227, 231] width 136 height 25
type input "$ 1,850"
click at [1195, 365] on div "$ 1,235" at bounding box center [1230, 348] width 127 height 40
click at [863, 251] on span "$ 148" at bounding box center [852, 248] width 39 height 18
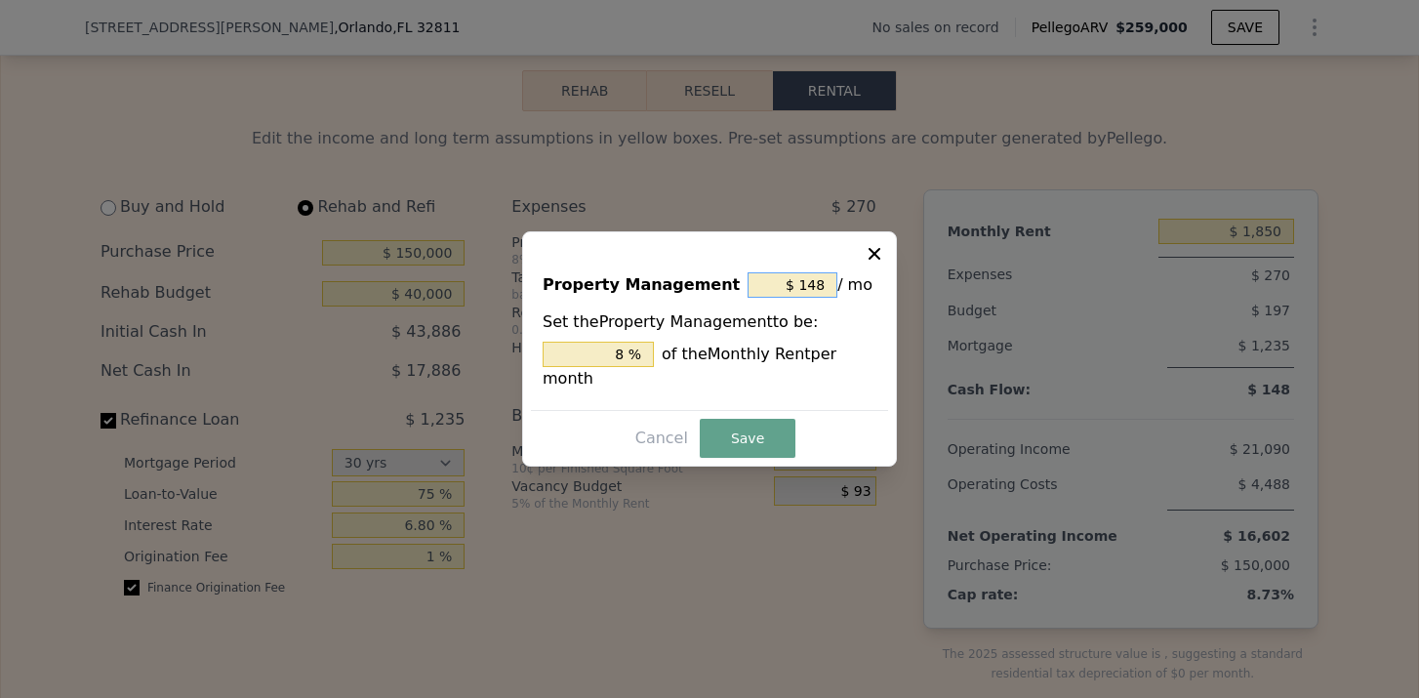
click at [816, 283] on input "$ 148" at bounding box center [793, 284] width 90 height 25
type input "$ 14"
type input "0.757 %"
type input "$ 1"
type input "0.054 %"
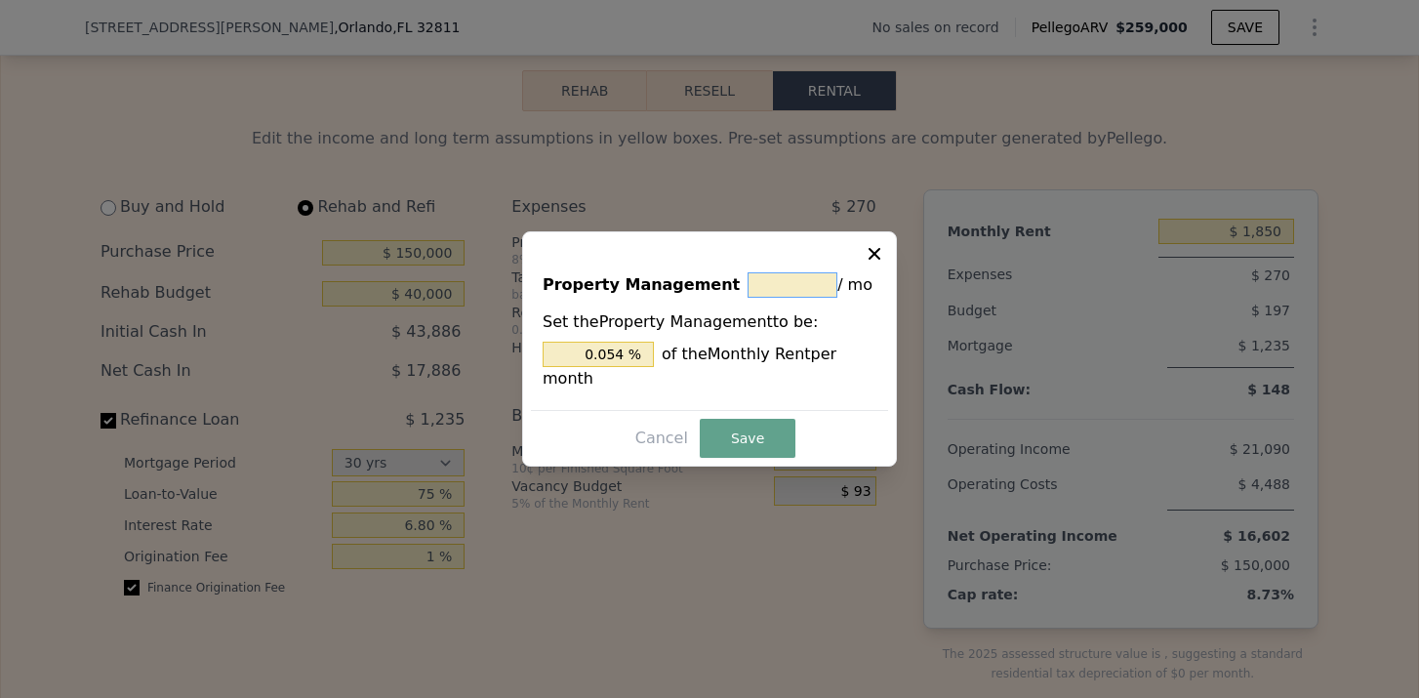
type input "$ 0"
type input "0 %"
click at [748, 426] on button "Save" at bounding box center [748, 438] width 96 height 39
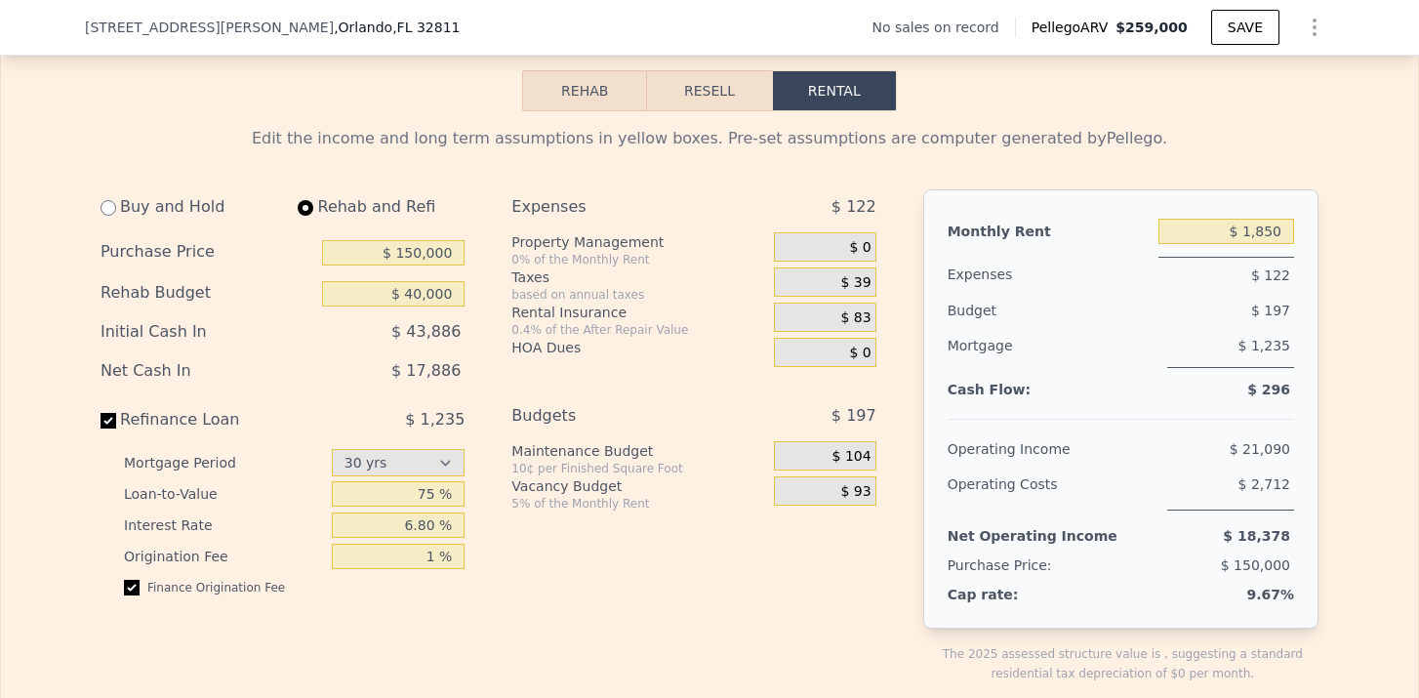
click at [855, 278] on span "$ 39" at bounding box center [856, 283] width 30 height 18
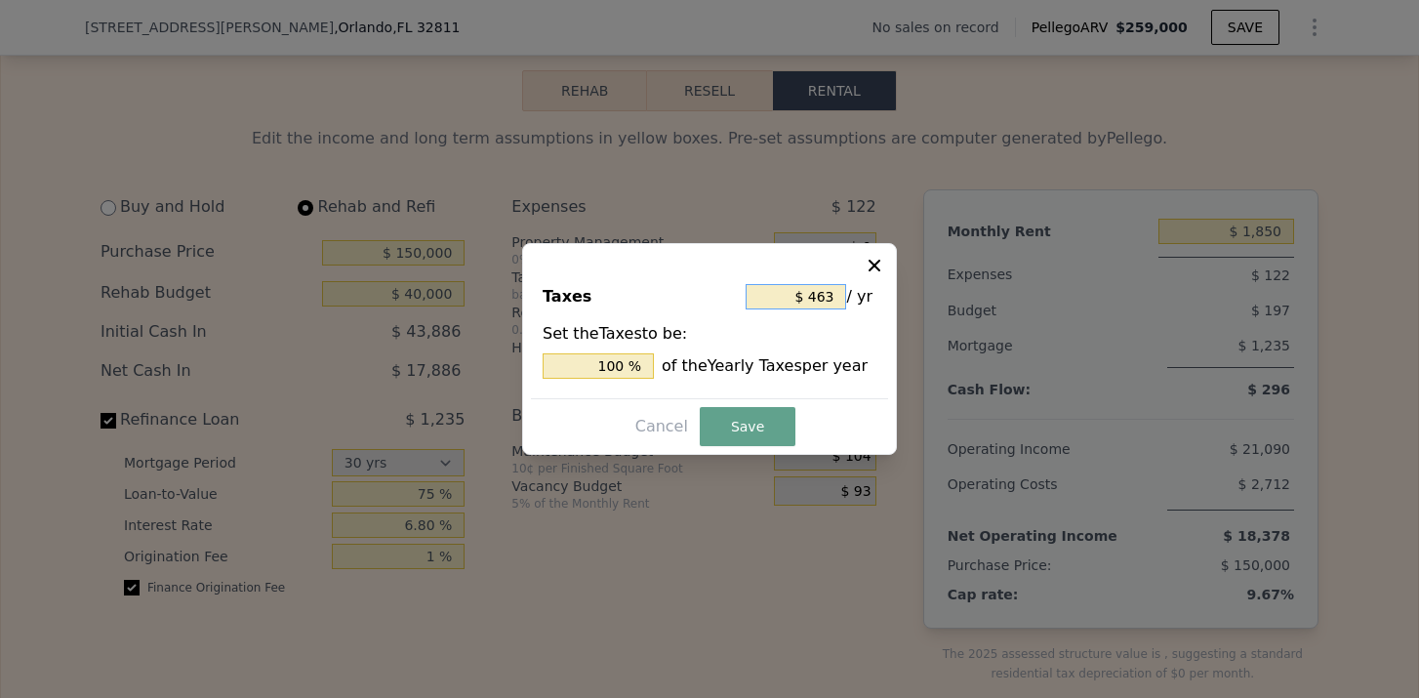
drag, startPoint x: 831, startPoint y: 301, endPoint x: 806, endPoint y: 301, distance: 24.4
click at [806, 301] on input "$ 463" at bounding box center [796, 296] width 101 height 25
type input "$ 1"
type input "0.216 %"
type input "$ 15"
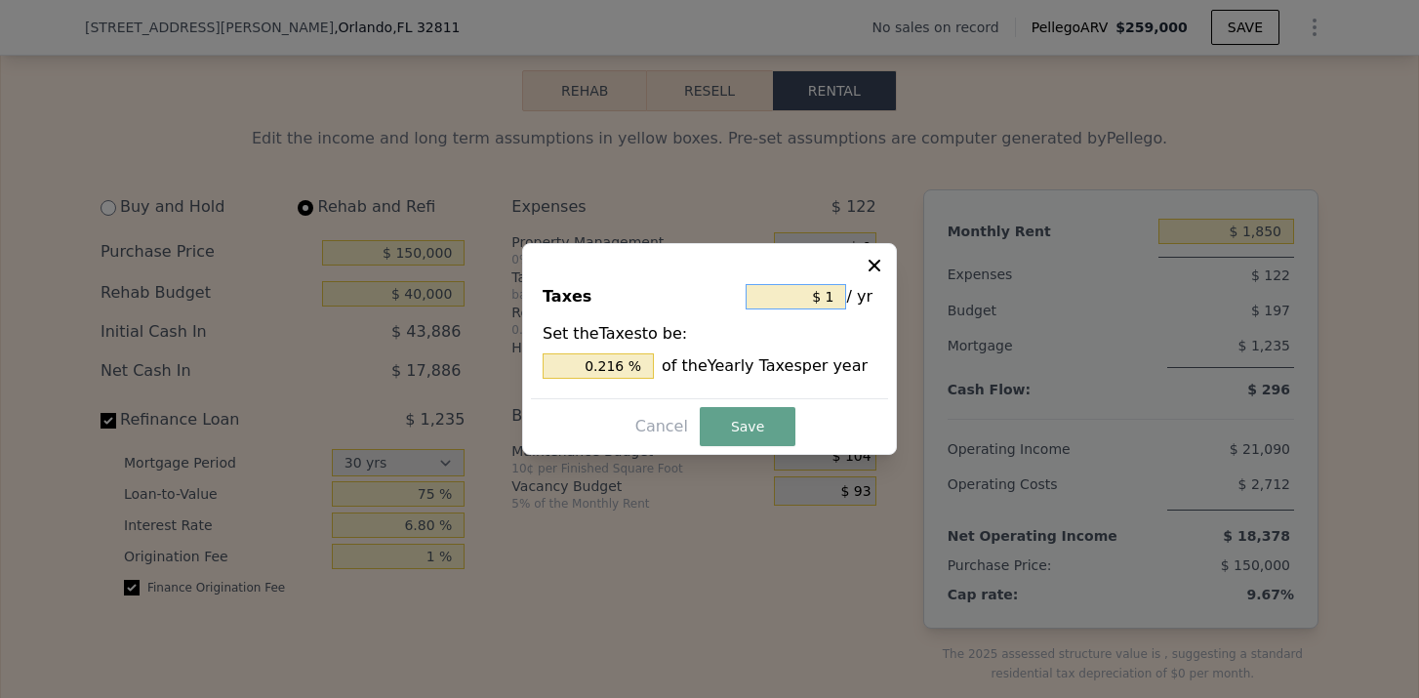
type input "3.240 %"
type input "$ 150"
type input "32.397 %"
type input "$ 1,500"
type input "323.974 %"
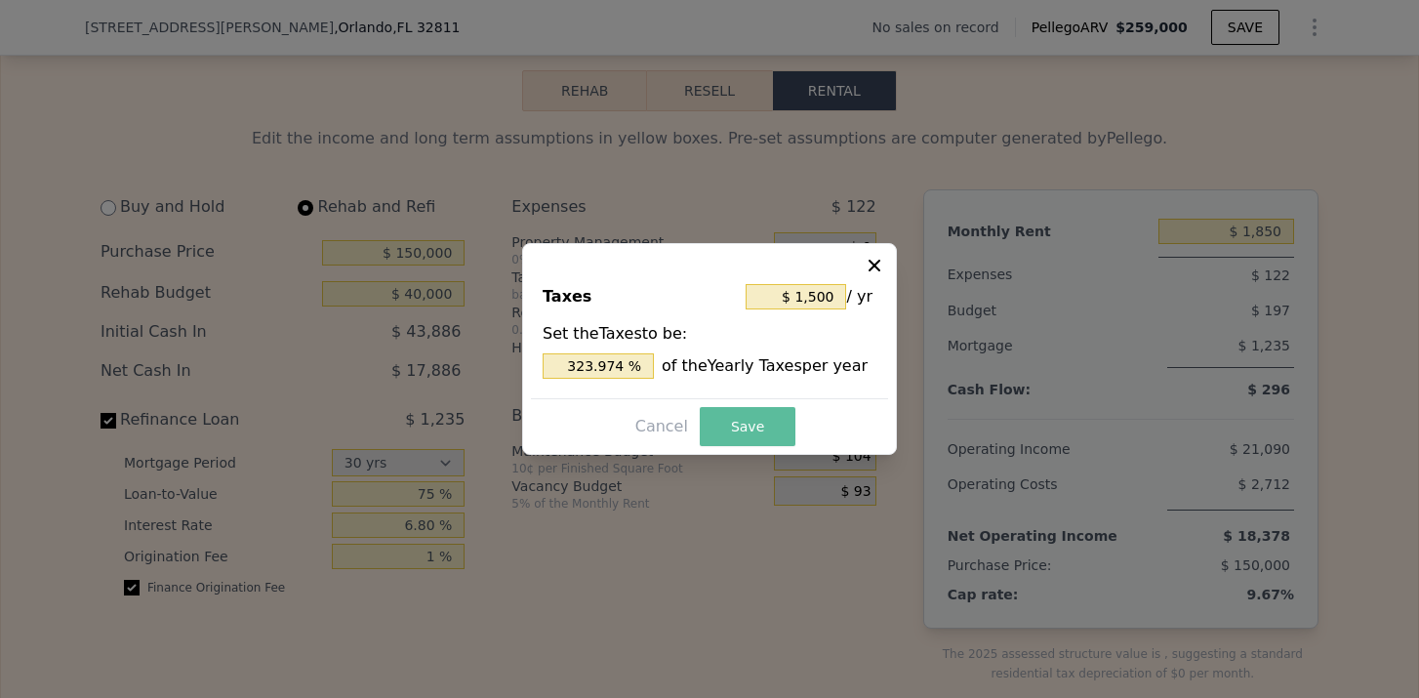
click at [770, 411] on button "Save" at bounding box center [748, 426] width 96 height 39
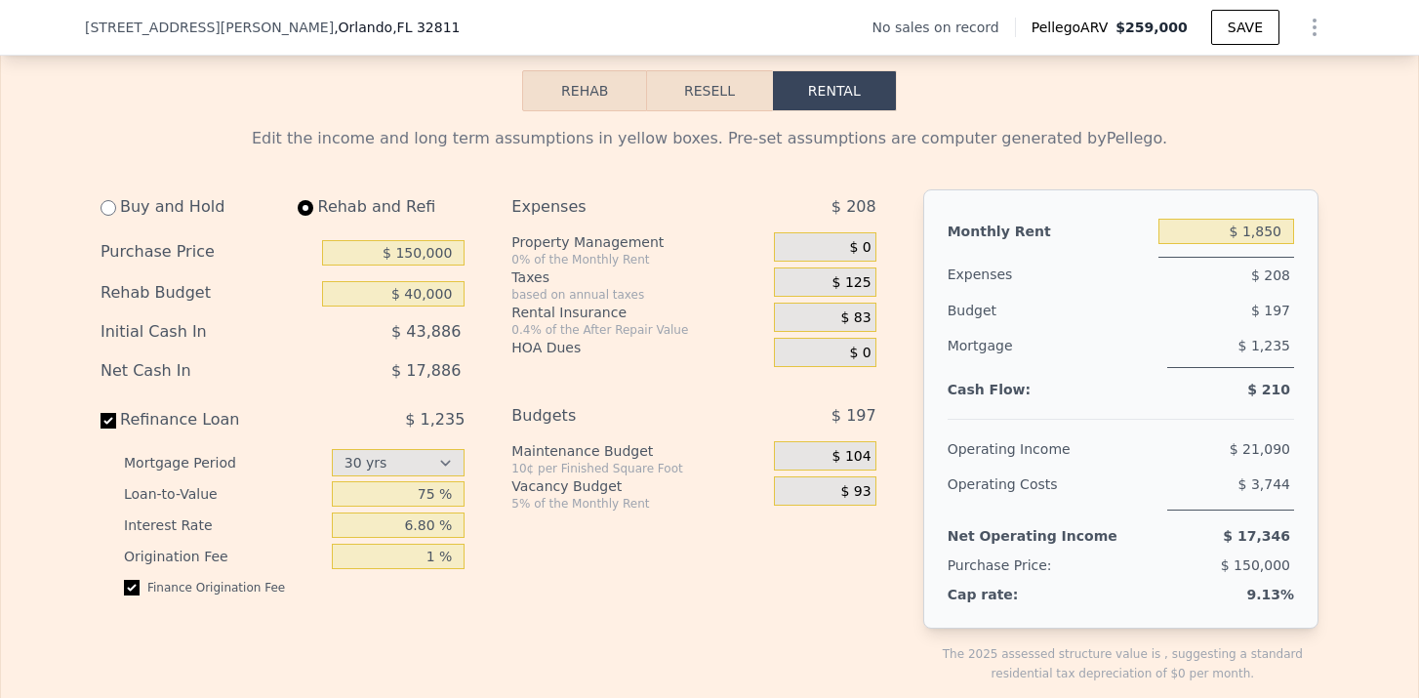
click at [867, 286] on span "$ 125" at bounding box center [852, 283] width 39 height 18
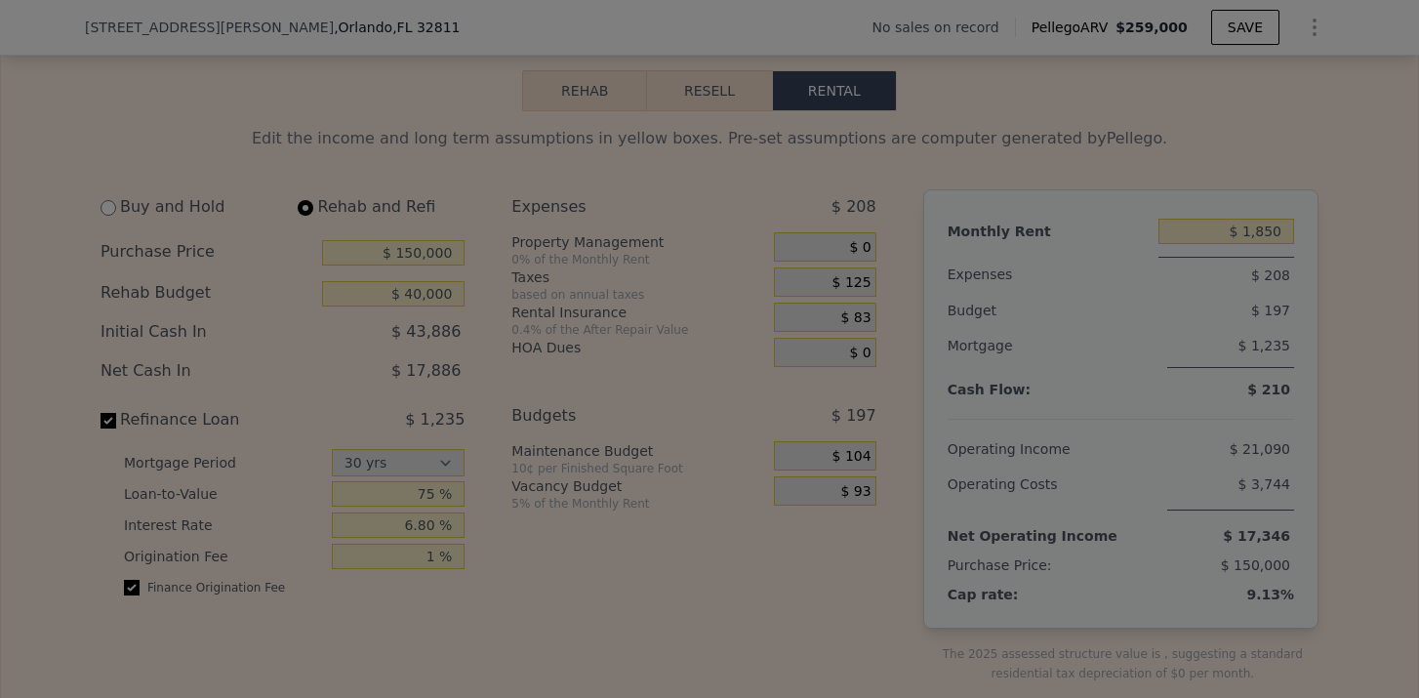
click at [867, 286] on div "$ 1,500 / yr" at bounding box center [806, 299] width 124 height 33
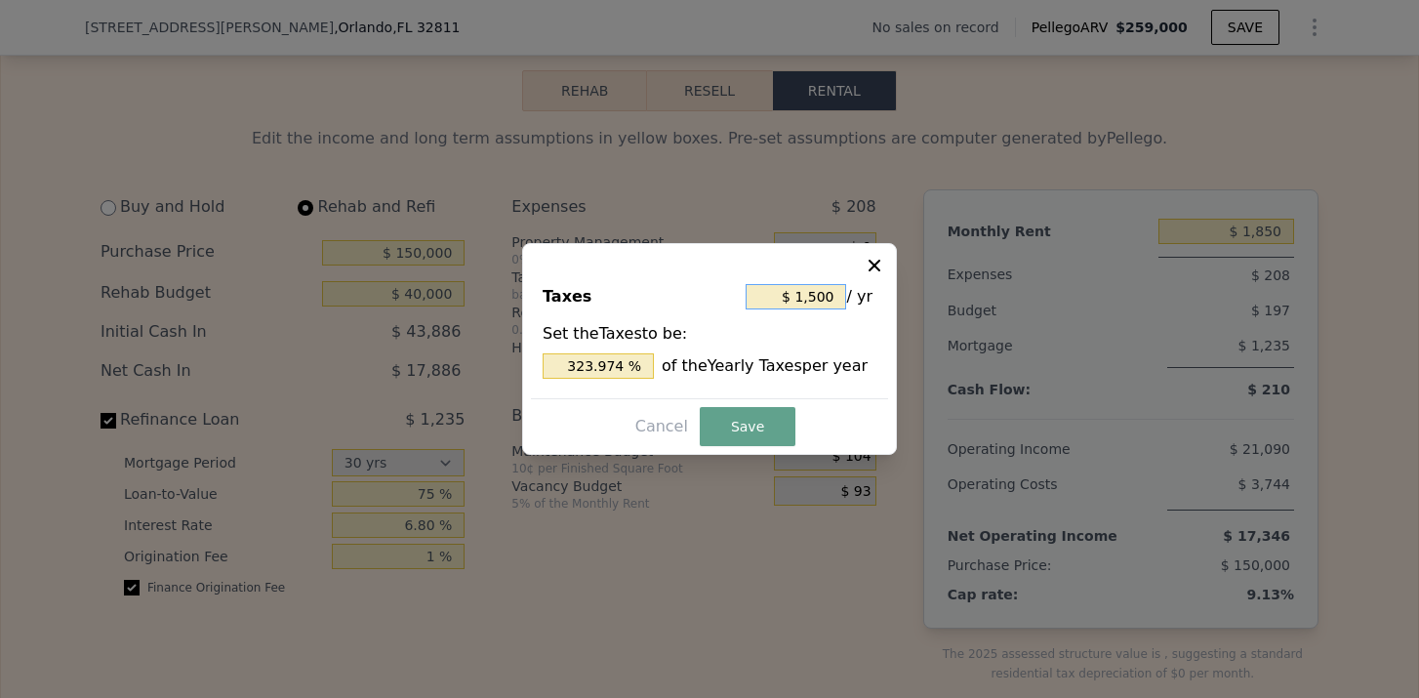
drag, startPoint x: 836, startPoint y: 297, endPoint x: 799, endPoint y: 297, distance: 37.1
click at [799, 297] on input "$ 1,500" at bounding box center [796, 296] width 101 height 25
type input "$ 3"
type input "0.648 %"
type input "$ 35"
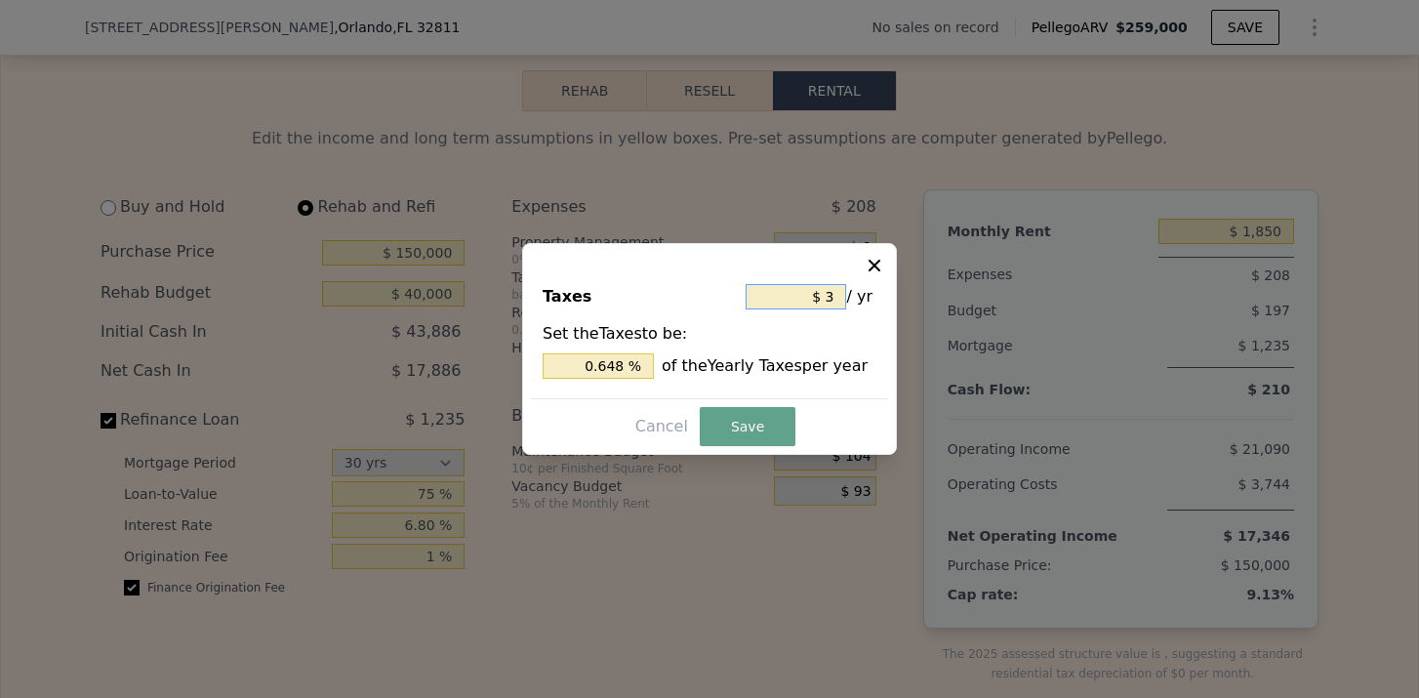
type input "7.559 %"
type input "$ 350"
type input "75.594 %"
type input "$ 3,500"
type input "755.940 %"
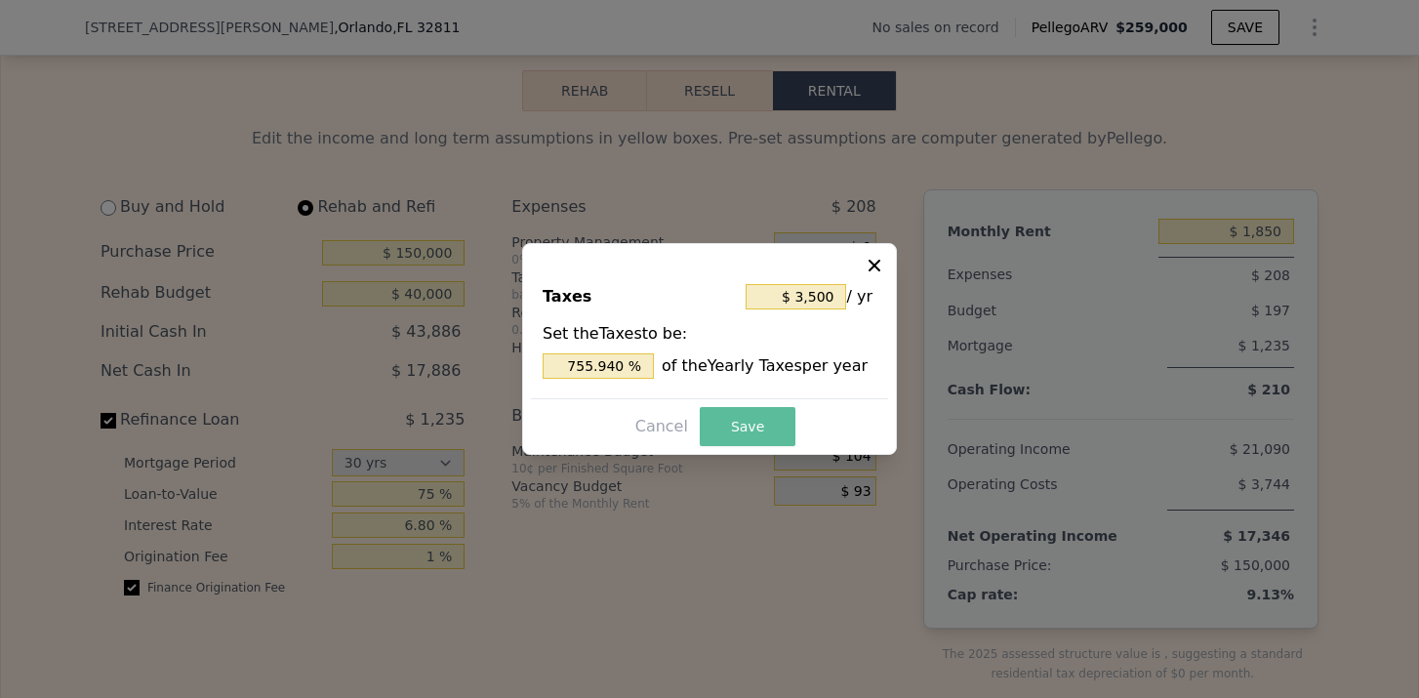
click at [743, 427] on button "Save" at bounding box center [748, 426] width 96 height 39
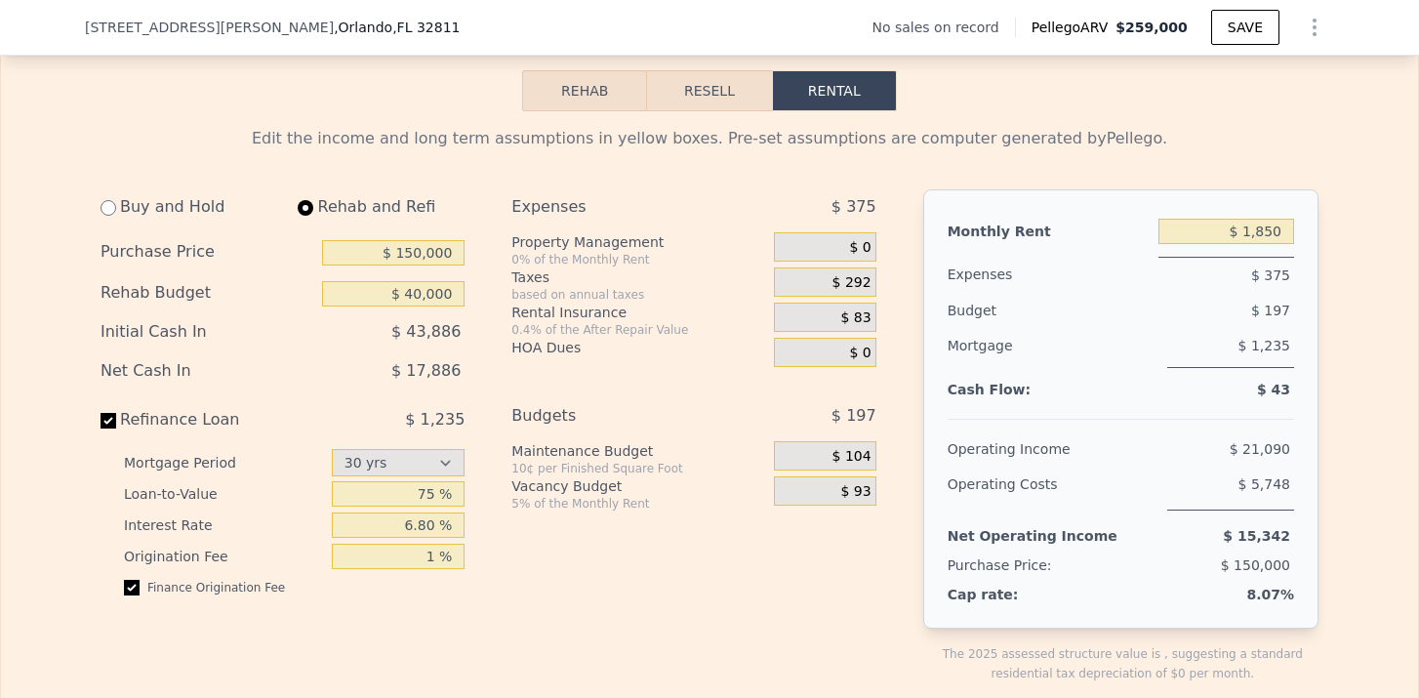
click at [857, 320] on span "$ 83" at bounding box center [856, 318] width 30 height 18
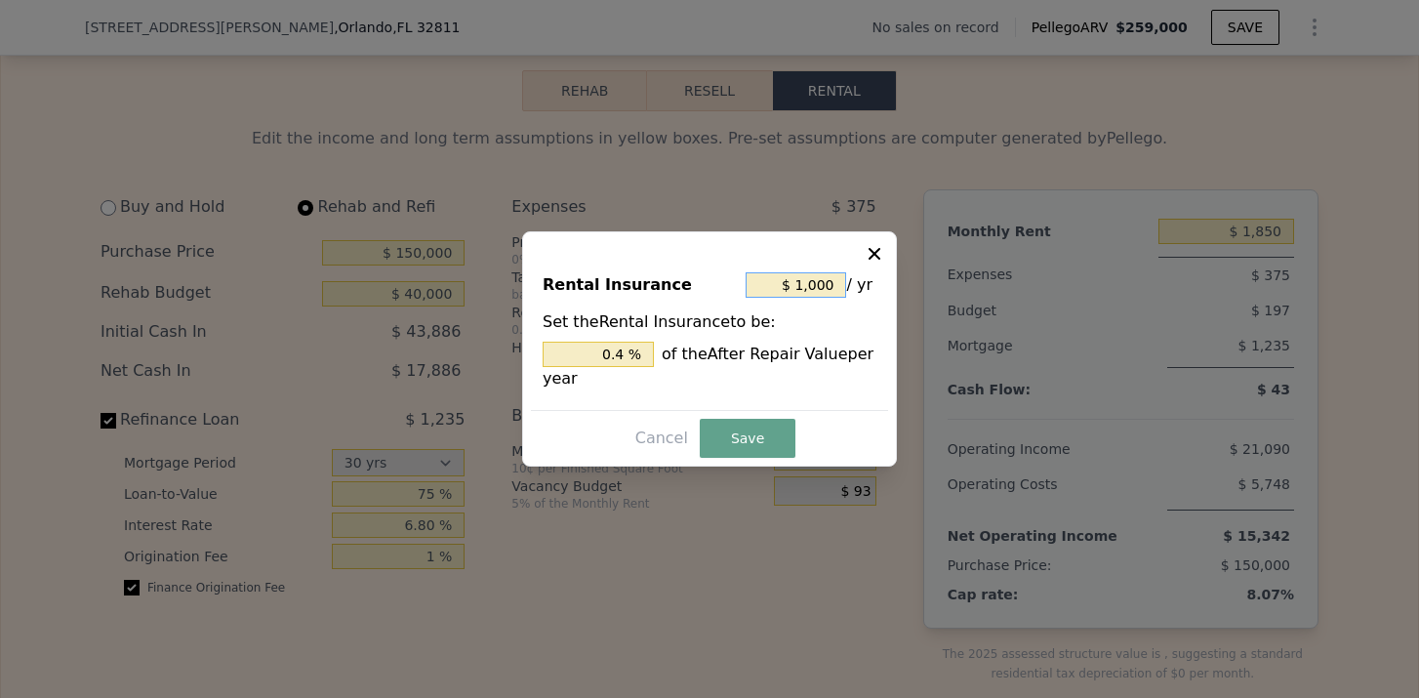
click at [821, 293] on input "$ 1,000" at bounding box center [796, 284] width 101 height 25
type input "$ 2"
type input "0.001 %"
type input "$ 24"
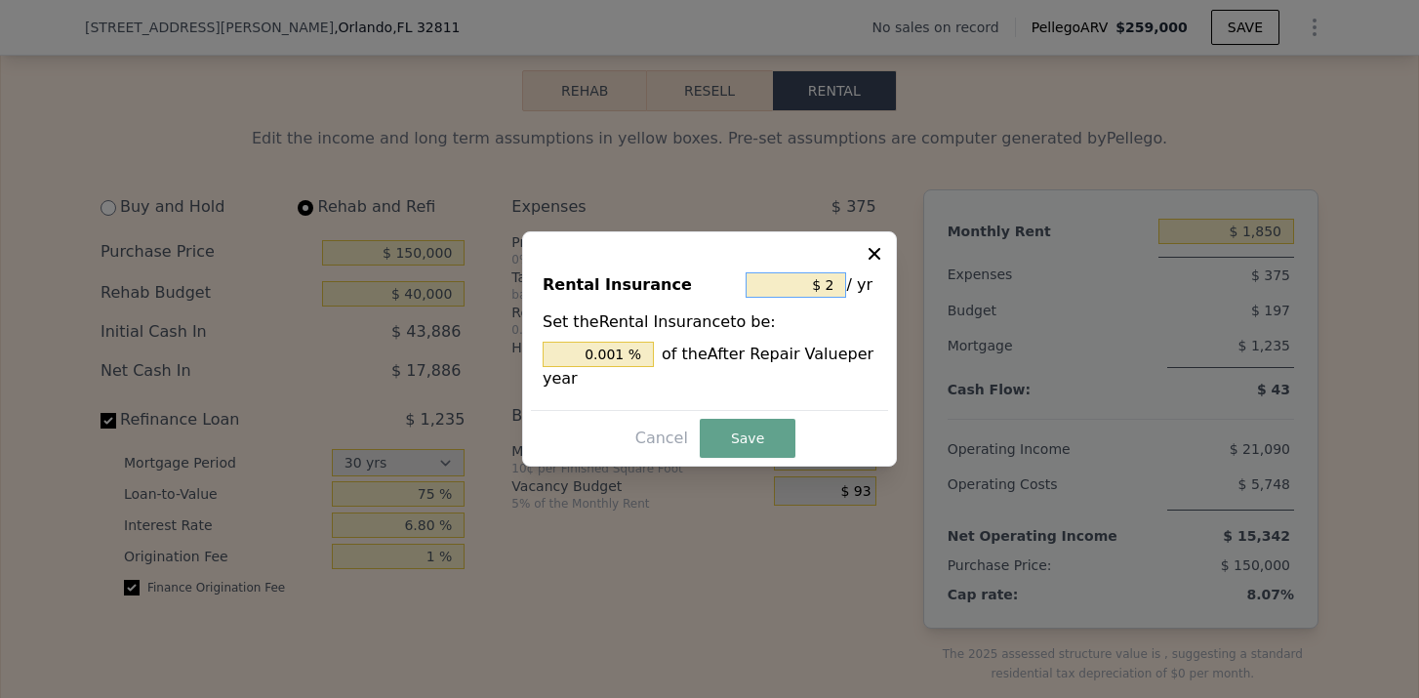
type input "0.010 %"
type input "$ 240"
type input "0.096 %"
type input "$ 2,400"
type input "0.96 %"
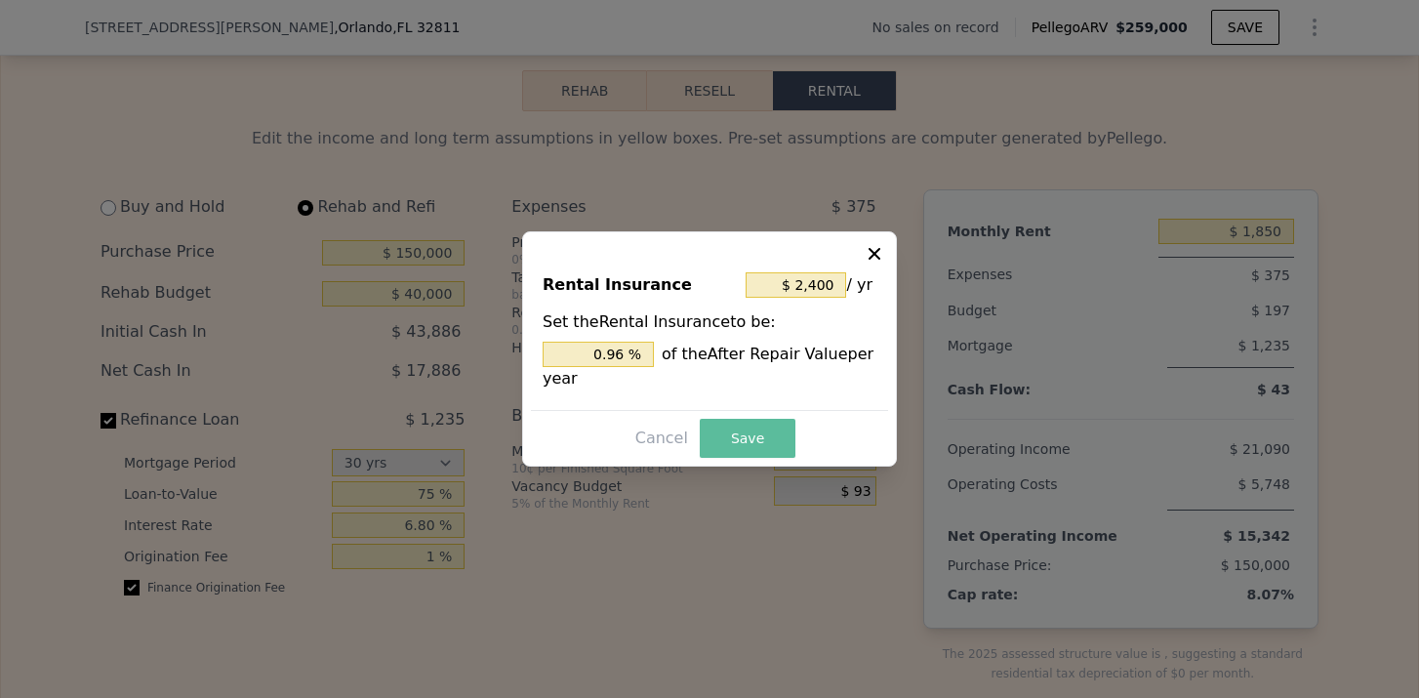
click at [772, 430] on button "Save" at bounding box center [748, 438] width 96 height 39
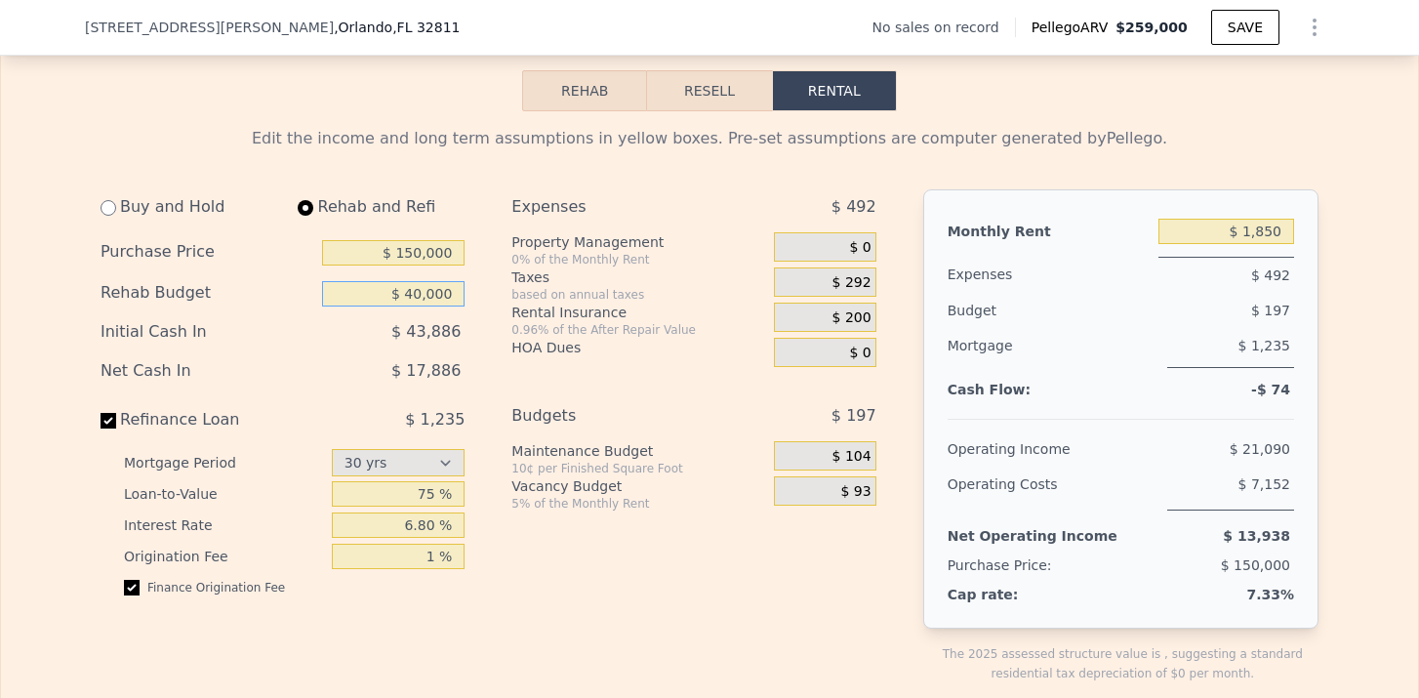
click at [417, 294] on input "$ 40,000" at bounding box center [393, 293] width 142 height 25
type input "$ 30,000"
click at [500, 365] on div "Buy and Hold Rehab and Refi Purchase Price $ 150,000 Rehab Budget $ 30,000 Init…" at bounding box center [497, 451] width 792 height 525
click at [417, 253] on input "$ 150,000" at bounding box center [393, 252] width 142 height 25
click at [581, 342] on div "HOA Dues" at bounding box center [638, 348] width 255 height 20
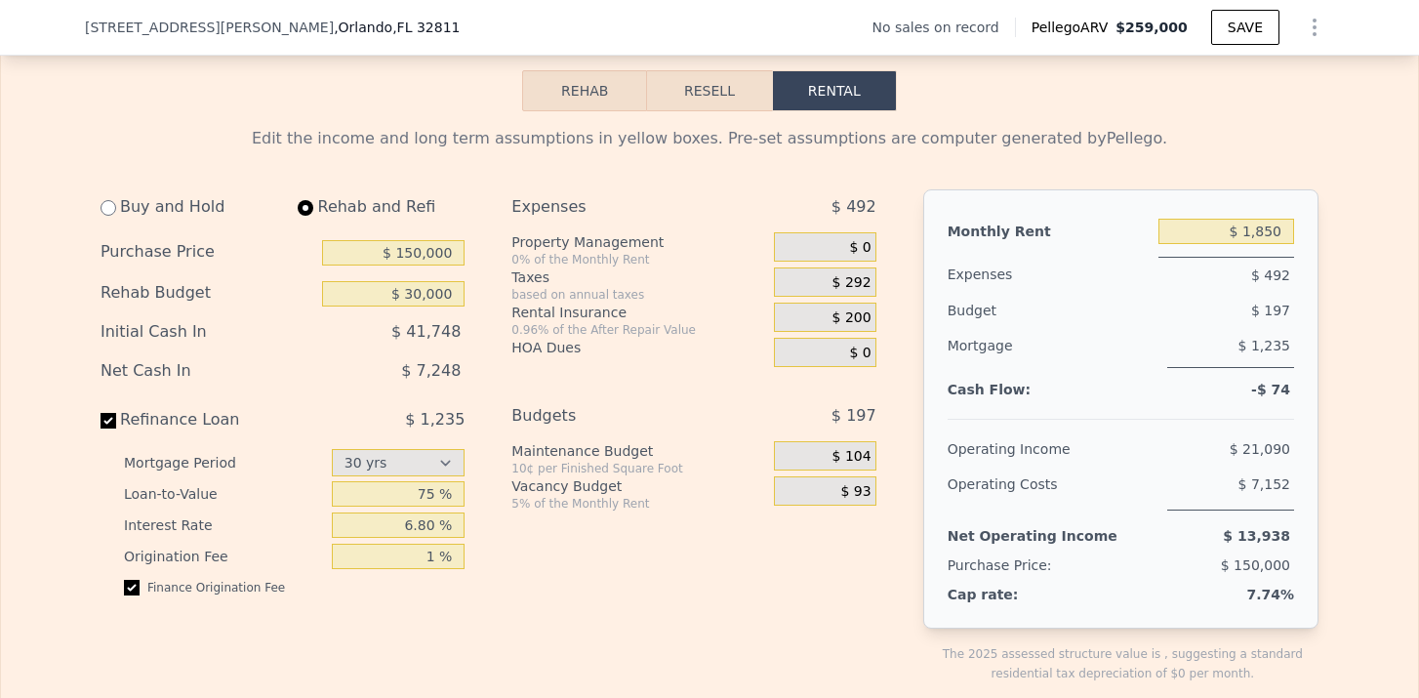
click at [840, 266] on div "$ 0" at bounding box center [825, 249] width 102 height 35
click at [834, 276] on span "$ 292" at bounding box center [852, 283] width 39 height 18
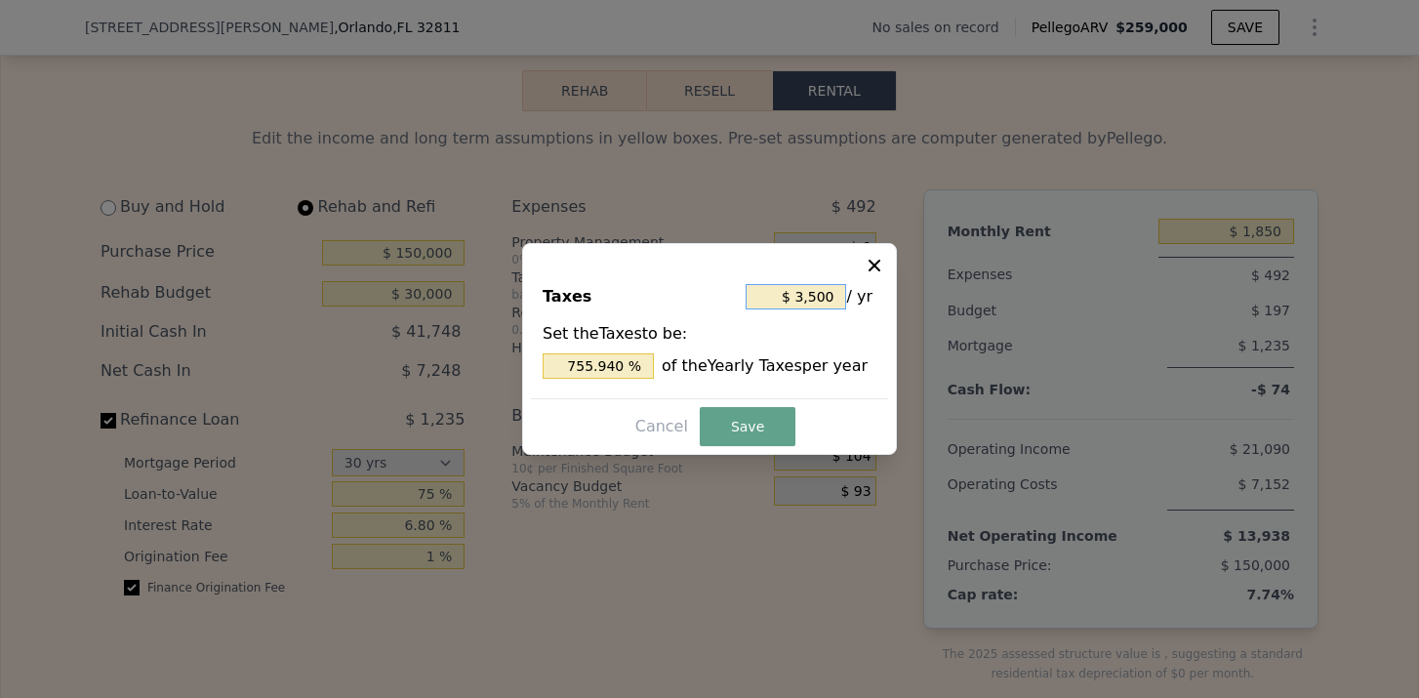
click at [815, 296] on input "$ 3,500" at bounding box center [796, 296] width 101 height 25
type input "$ 300"
type input "64.795 %"
type input "$ 3,000"
type input "647.948 %"
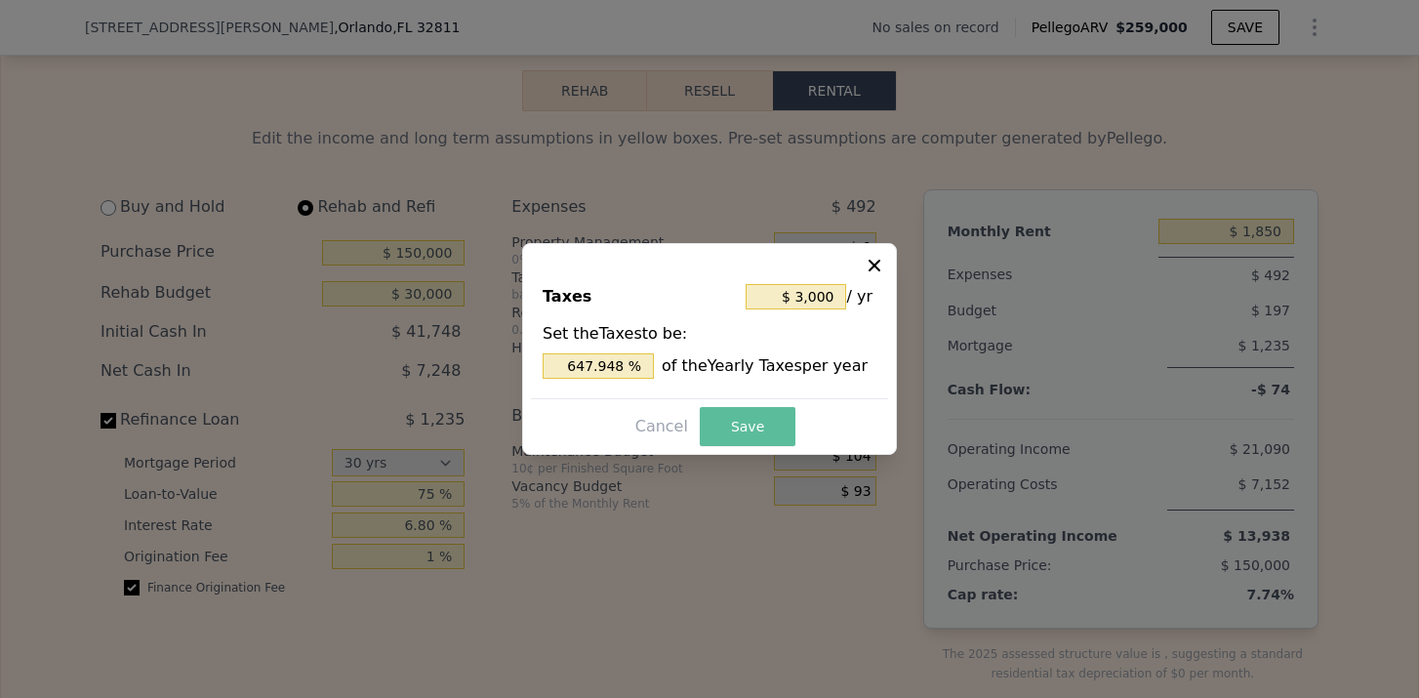
click at [751, 421] on button "Save" at bounding box center [748, 426] width 96 height 39
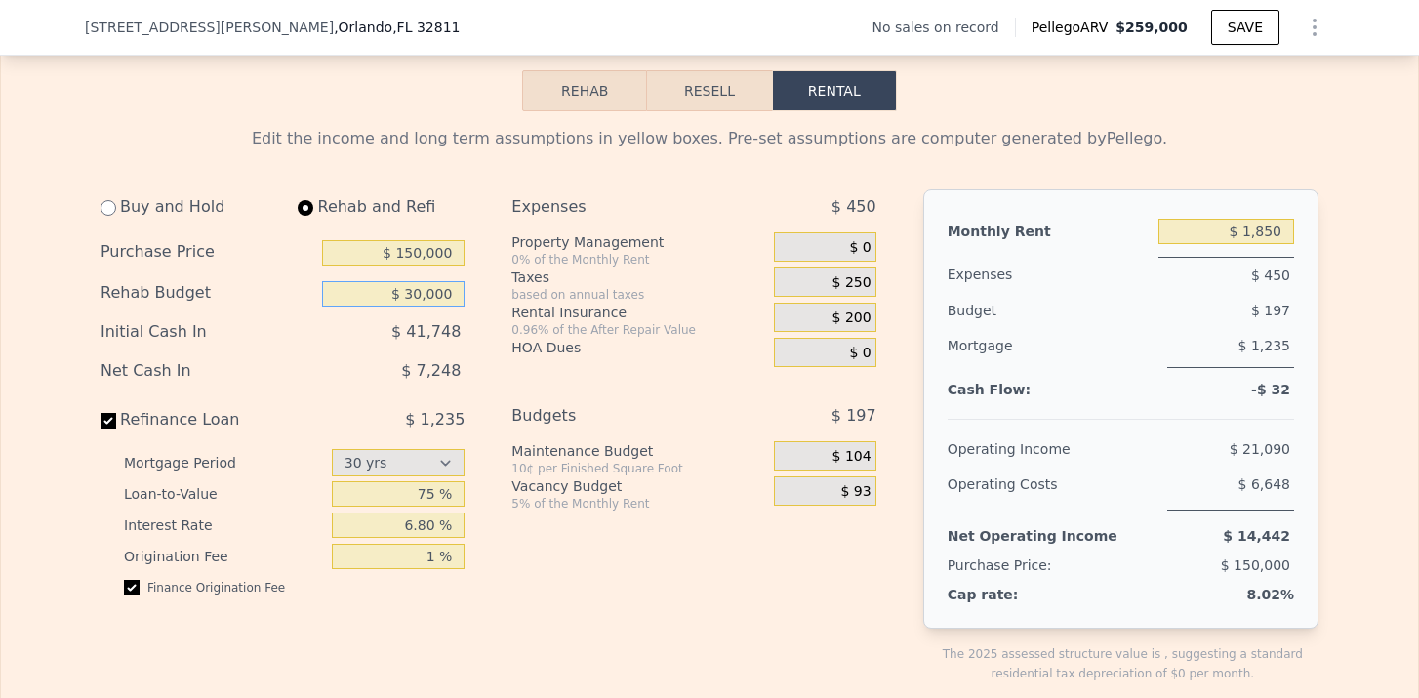
click at [417, 290] on input "$ 30,000" at bounding box center [393, 293] width 142 height 25
type input "$ 40,000"
click at [514, 343] on div "HOA Dues" at bounding box center [638, 348] width 255 height 20
